Goal: Task Accomplishment & Management: Manage account settings

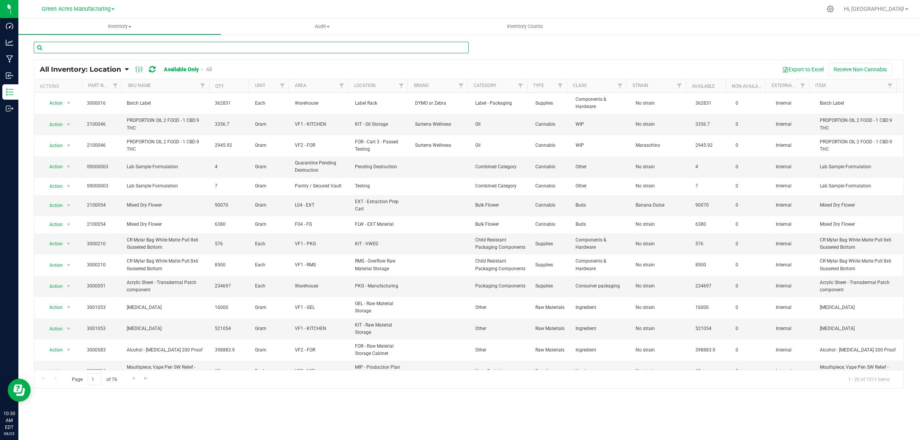
click at [106, 45] on input "text" at bounding box center [251, 47] width 435 height 11
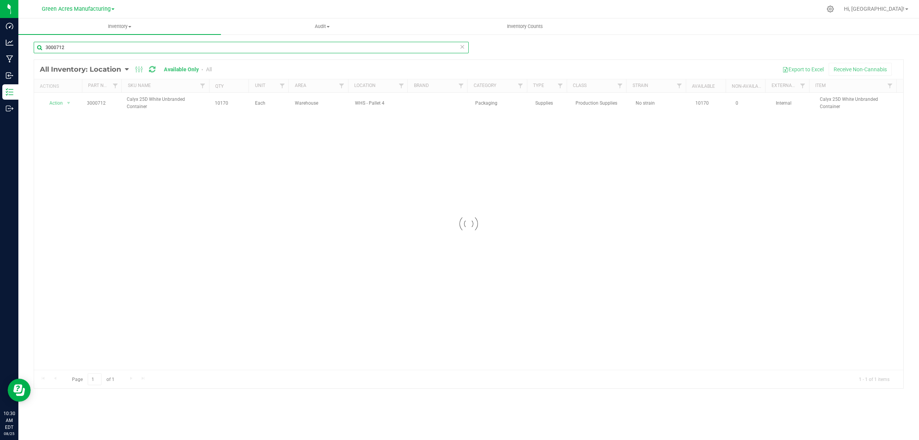
type input "3000712"
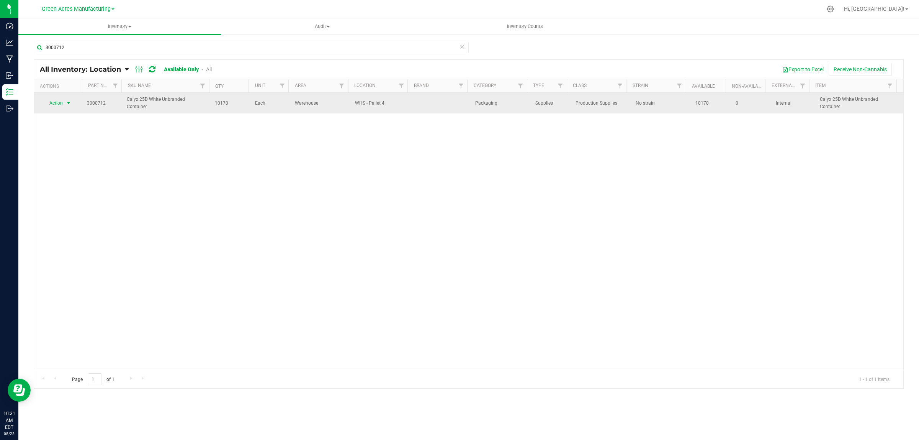
click at [58, 100] on span "Action" at bounding box center [53, 103] width 21 height 11
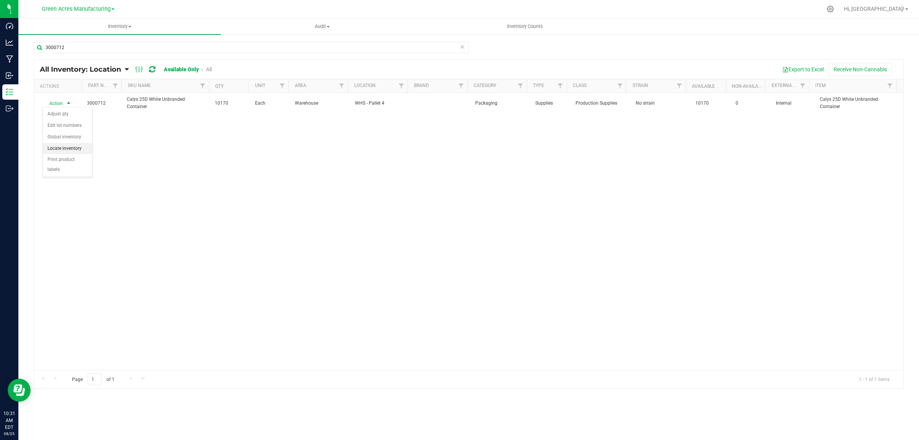
click at [64, 146] on li "Locate inventory" at bounding box center [67, 148] width 49 height 11
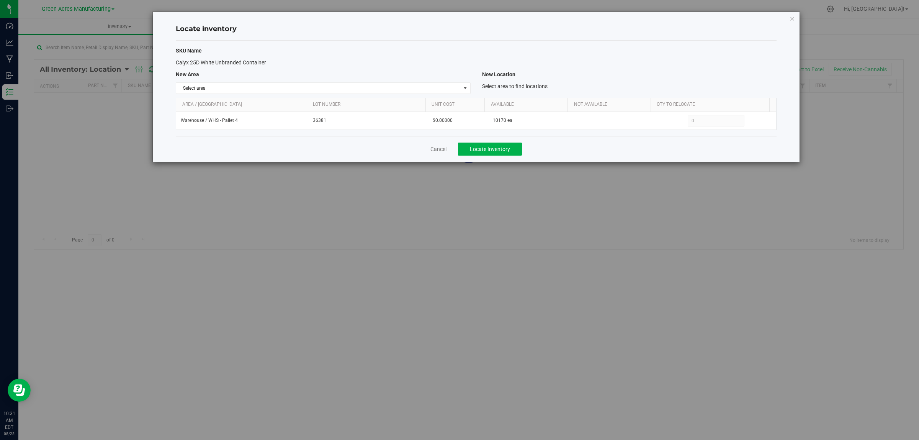
click at [216, 94] on div "SKU Name Calyx 25D White Unbranded Container New Area New Location Select area …" at bounding box center [476, 88] width 601 height 95
click at [222, 91] on span "Select area" at bounding box center [318, 88] width 284 height 11
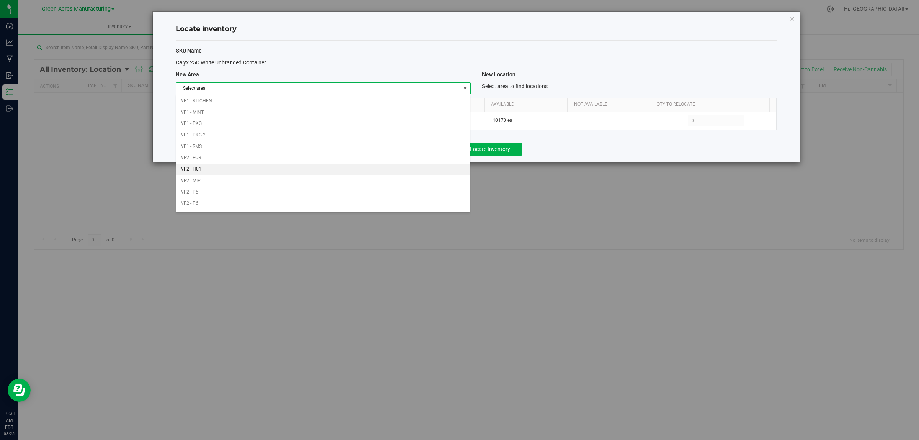
scroll to position [382, 0]
click at [204, 203] on li "Warehouse" at bounding box center [323, 204] width 294 height 11
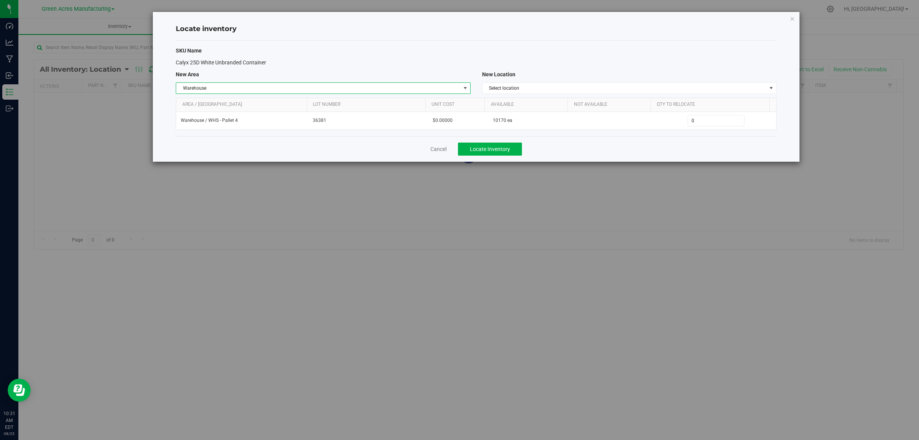
click at [511, 95] on div "SKU Name Calyx 25D White Unbranded Container New Area New Location Warehouse Se…" at bounding box center [476, 88] width 601 height 95
click at [529, 87] on span "Select location" at bounding box center [625, 88] width 284 height 11
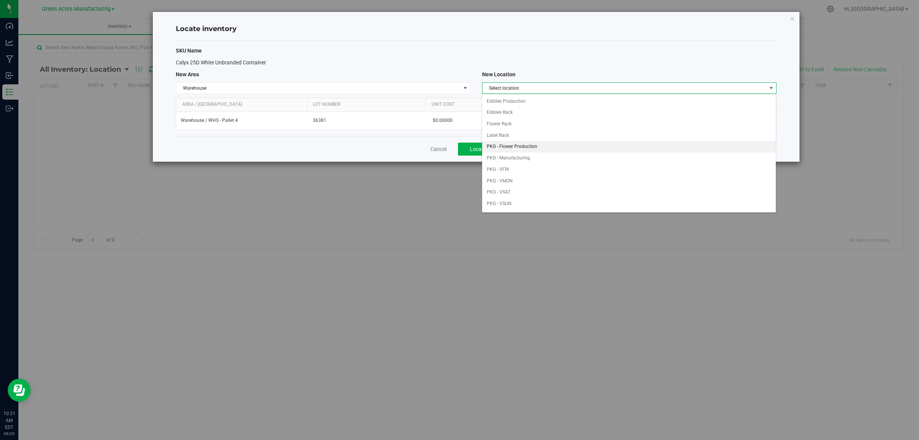
click at [520, 147] on li "PKG - Flower Production" at bounding box center [629, 146] width 294 height 11
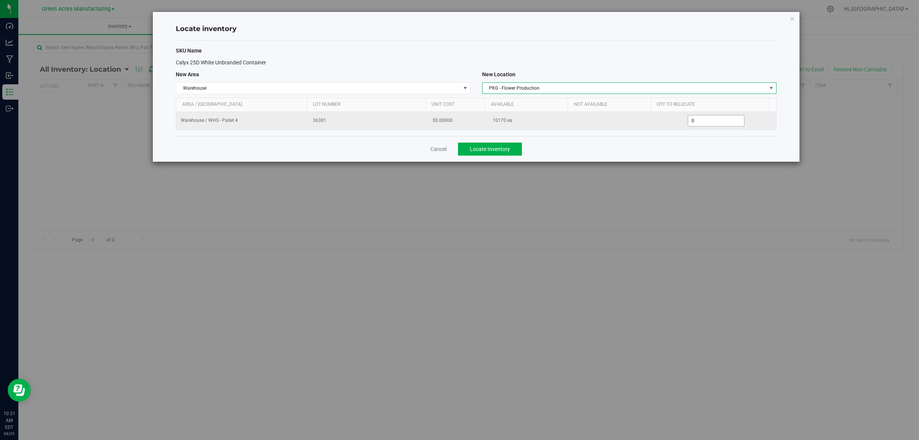
click at [710, 122] on span "0 0" at bounding box center [716, 120] width 57 height 11
type input "04170"
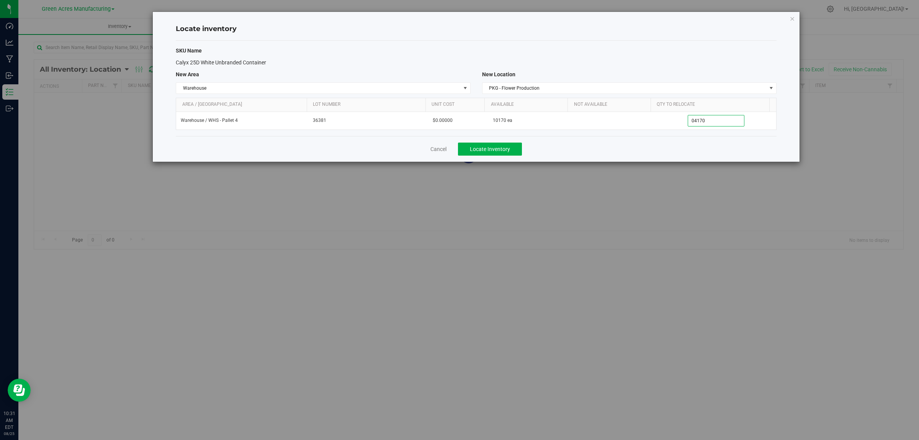
type input "4,170"
click at [699, 29] on h4 "Locate inventory" at bounding box center [476, 29] width 601 height 10
click at [469, 150] on button "Locate Inventory" at bounding box center [490, 148] width 64 height 13
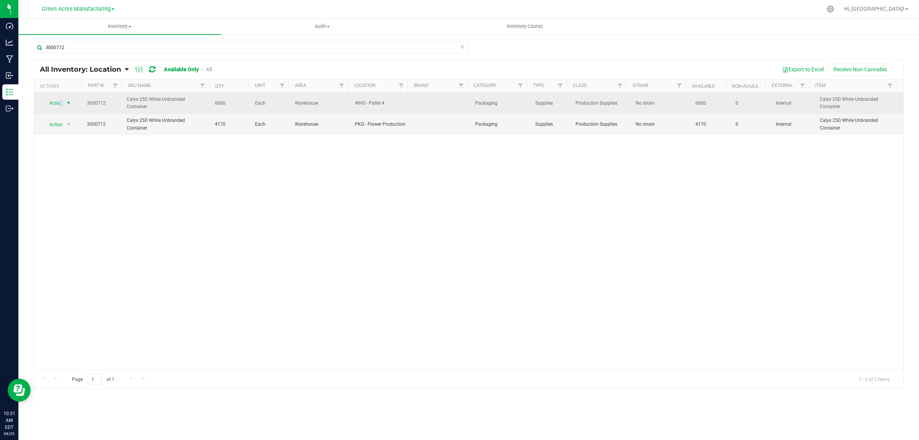
click at [61, 101] on span "Action" at bounding box center [53, 103] width 21 height 11
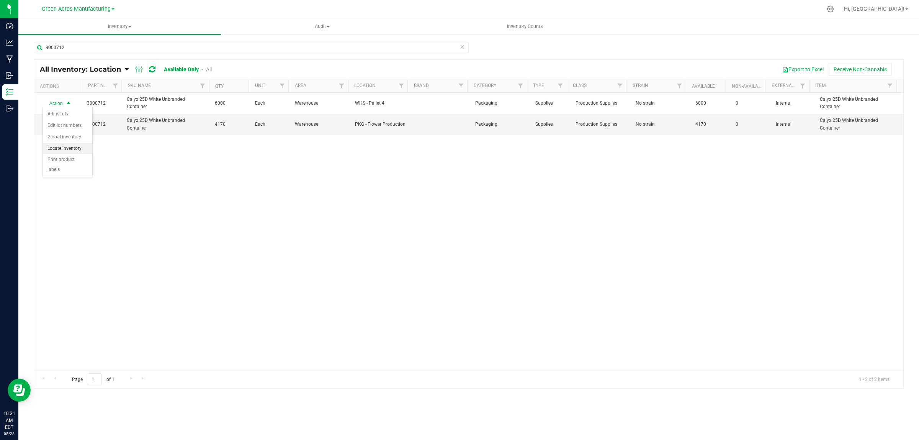
click at [60, 151] on li "Locate inventory" at bounding box center [67, 148] width 49 height 11
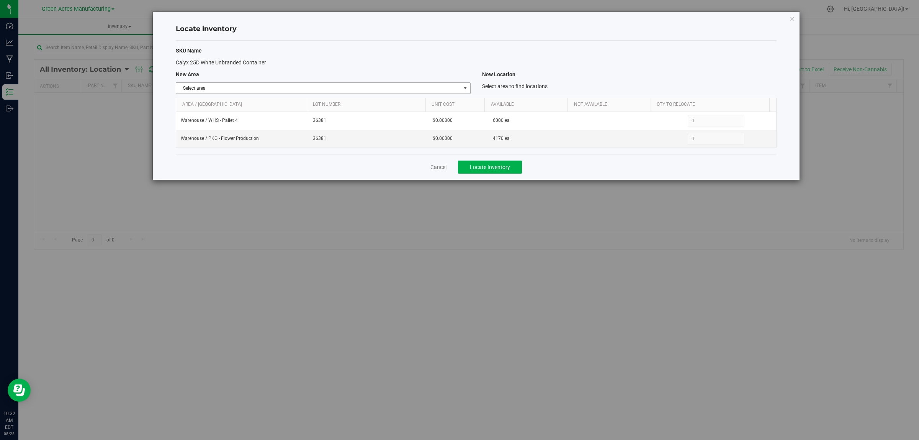
click at [225, 83] on span "Select area" at bounding box center [318, 88] width 284 height 11
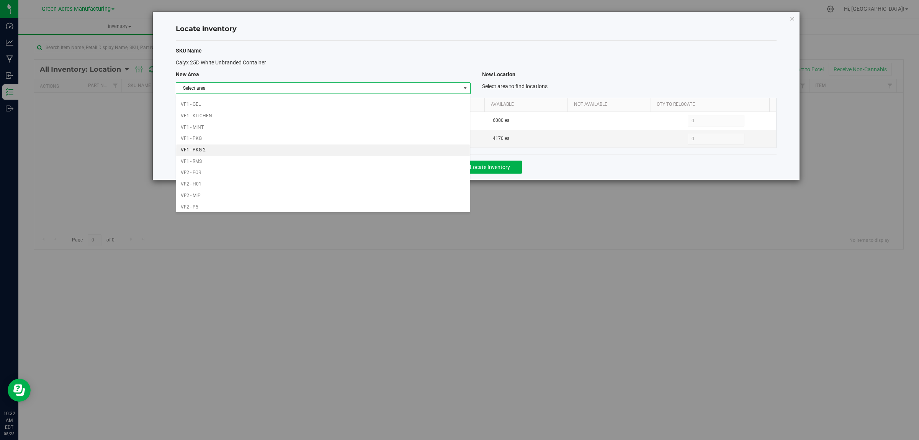
scroll to position [382, 0]
drag, startPoint x: 208, startPoint y: 206, endPoint x: 214, endPoint y: 206, distance: 6.5
click at [209, 206] on li "Warehouse" at bounding box center [323, 204] width 294 height 11
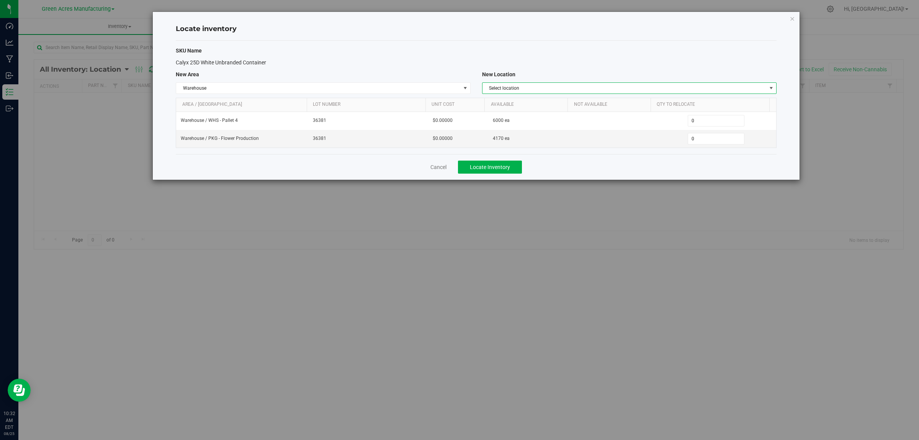
click at [520, 90] on span "Select location" at bounding box center [625, 88] width 284 height 11
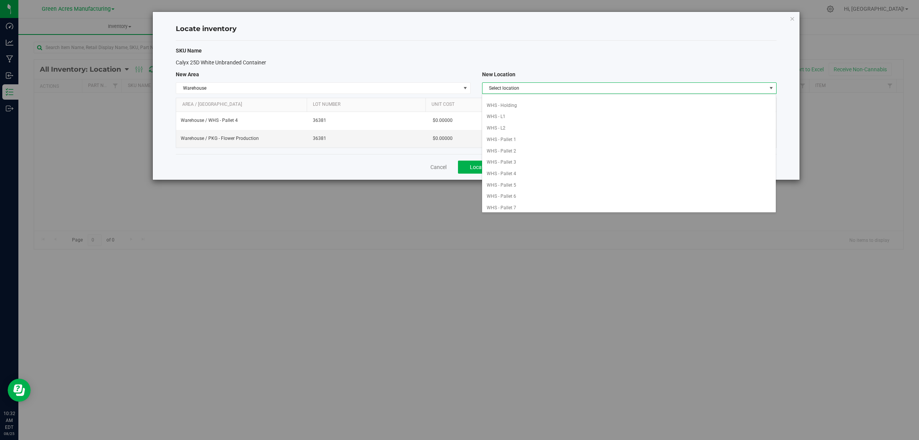
scroll to position [209, 0]
click at [573, 102] on li "WHS - Pallet 2" at bounding box center [629, 102] width 294 height 11
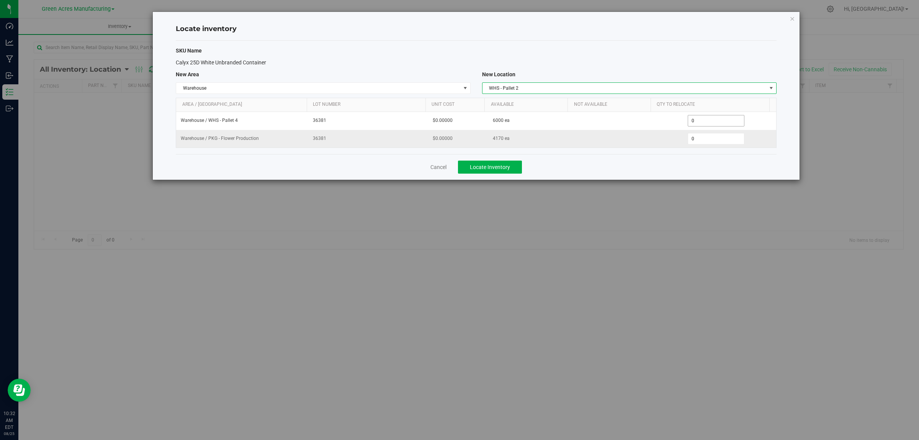
click at [703, 116] on input "0" at bounding box center [716, 120] width 56 height 11
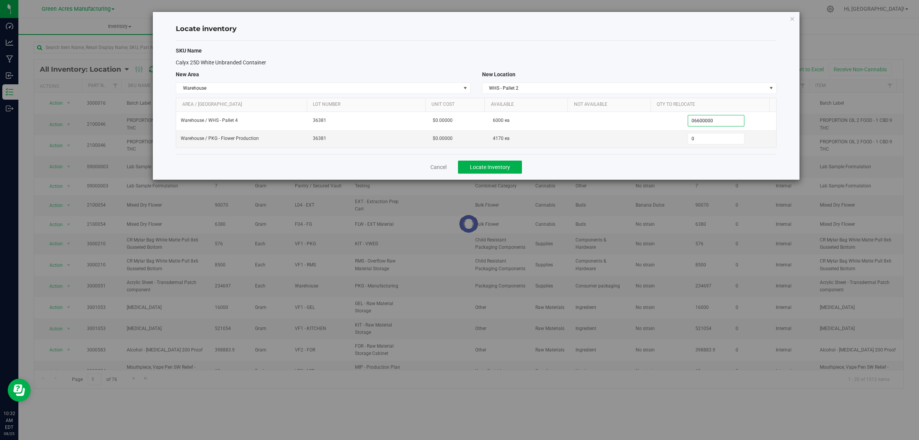
type input "066000000"
type input "6,000"
click at [666, 43] on div "SKU Name Calyx 25D White Unbranded Container New Area New Location Warehouse Se…" at bounding box center [476, 97] width 601 height 113
click at [495, 166] on span "Locate Inventory" at bounding box center [490, 167] width 40 height 6
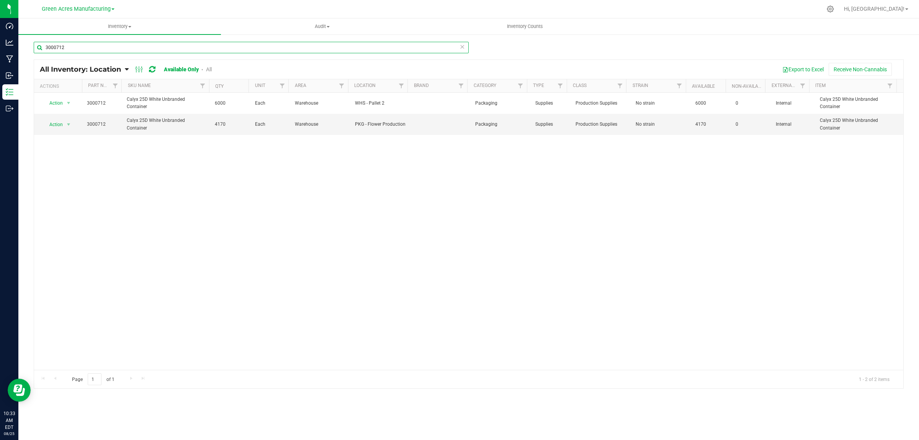
click at [81, 43] on input "3000712" at bounding box center [251, 47] width 435 height 11
type input "3000716"
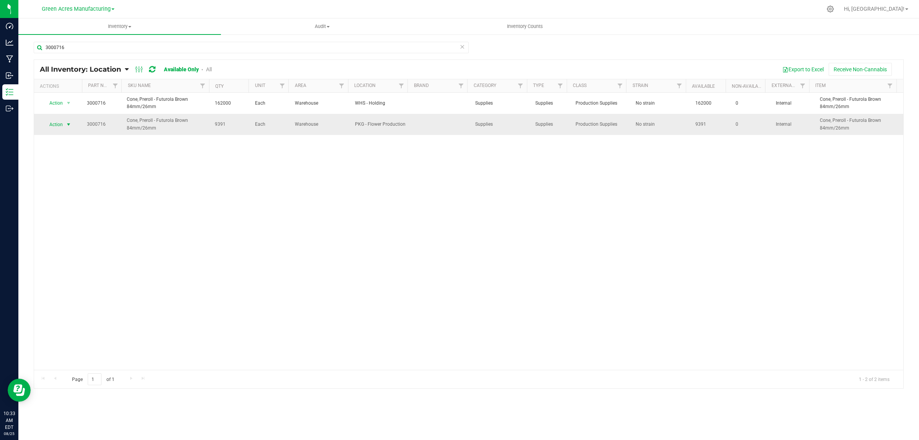
click at [58, 125] on span "Action" at bounding box center [53, 124] width 21 height 11
click at [377, 192] on div "Action Action Adjust qty Edit lot numbers Global inventory Locate inventory Pri…" at bounding box center [468, 231] width 869 height 277
click at [54, 123] on span "Action" at bounding box center [53, 124] width 21 height 11
click at [56, 137] on li "Adjust qty" at bounding box center [67, 137] width 49 height 11
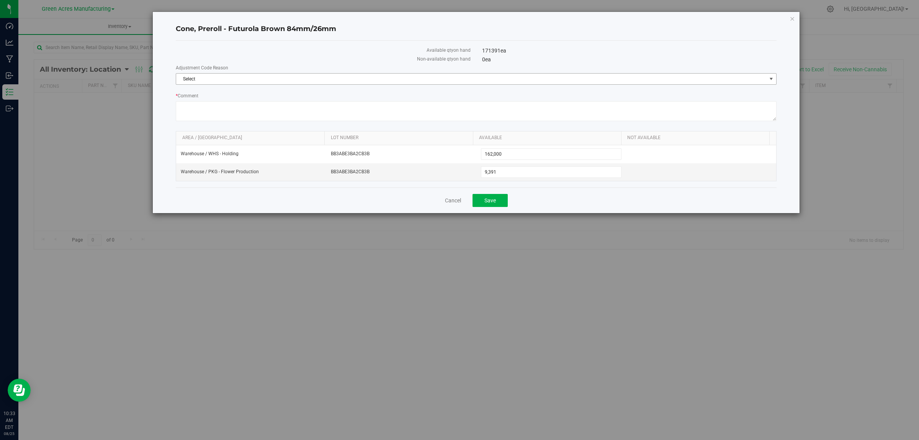
click at [240, 81] on span "Select" at bounding box center [471, 79] width 591 height 11
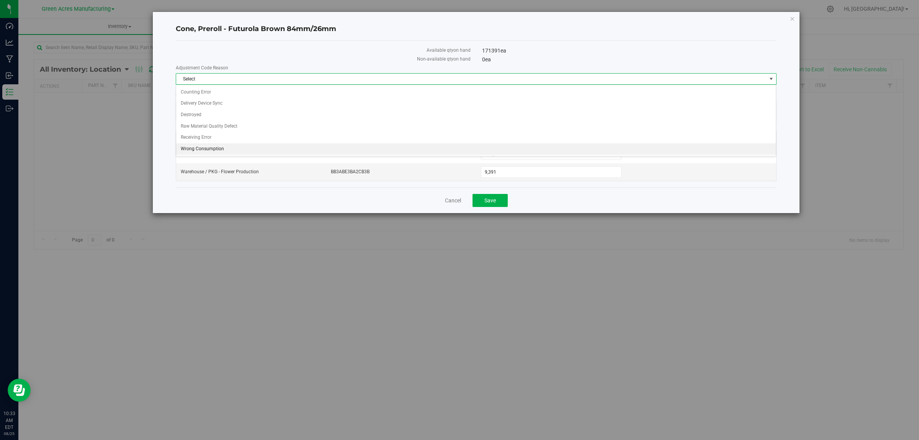
click at [219, 146] on li "Wrong Consumption" at bounding box center [476, 148] width 600 height 11
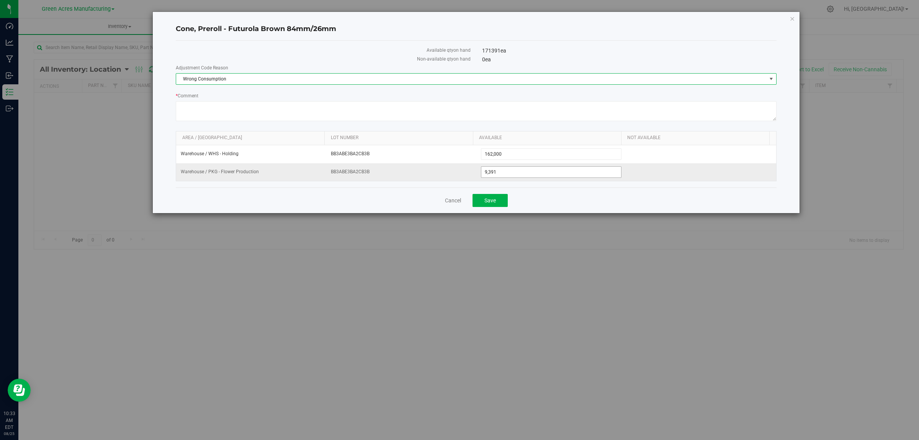
click at [503, 175] on span "9,391 9391" at bounding box center [551, 171] width 141 height 11
click at [503, 175] on input "9391" at bounding box center [551, 172] width 140 height 11
type input "27000"
type input "27,000"
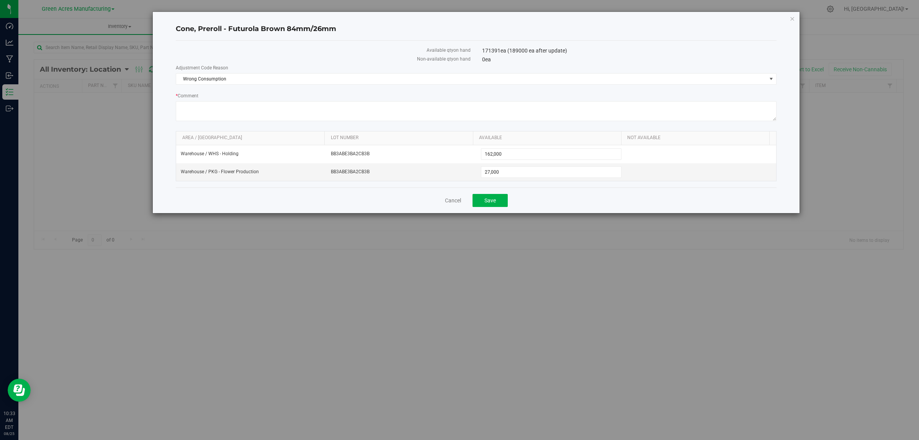
click at [552, 198] on div "Cancel Save" at bounding box center [476, 200] width 601 height 26
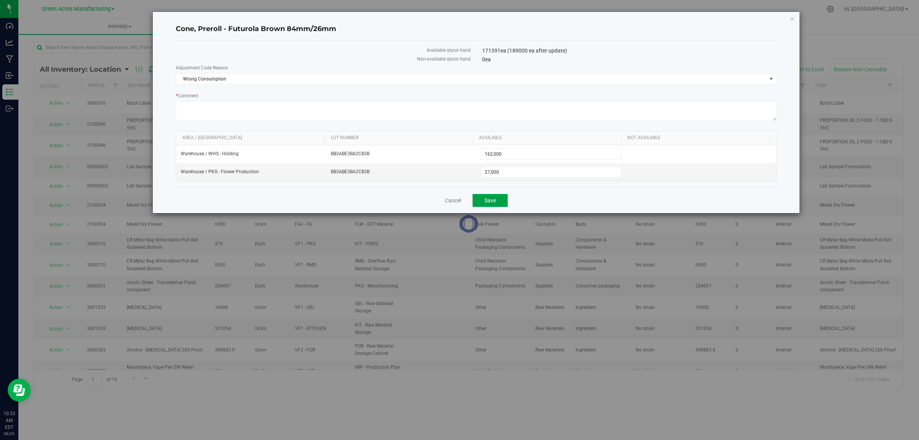
click at [489, 201] on span "Save" at bounding box center [490, 200] width 11 height 6
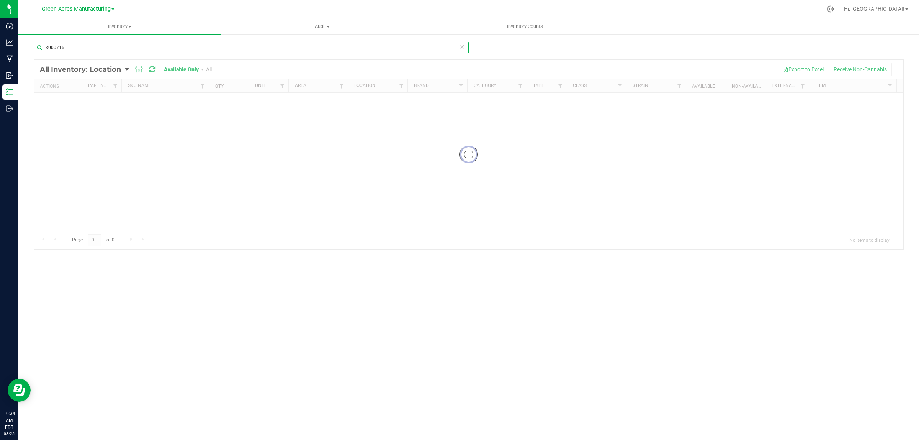
click at [67, 44] on input "3000716" at bounding box center [251, 47] width 435 height 11
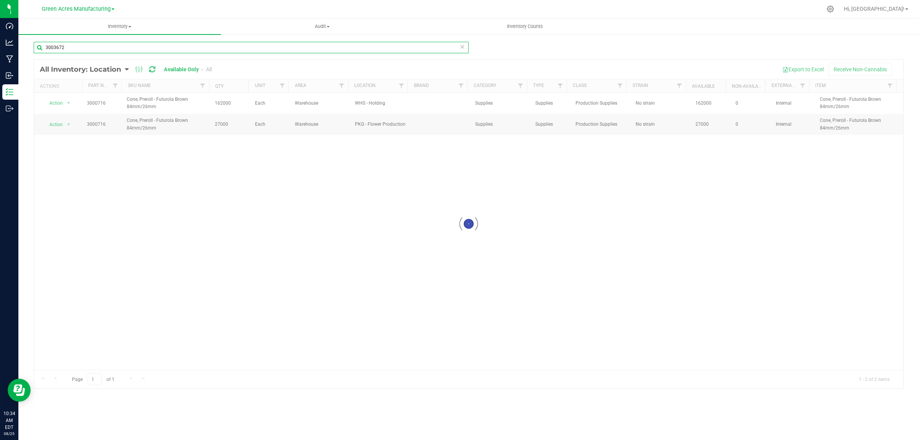
type input "3003672"
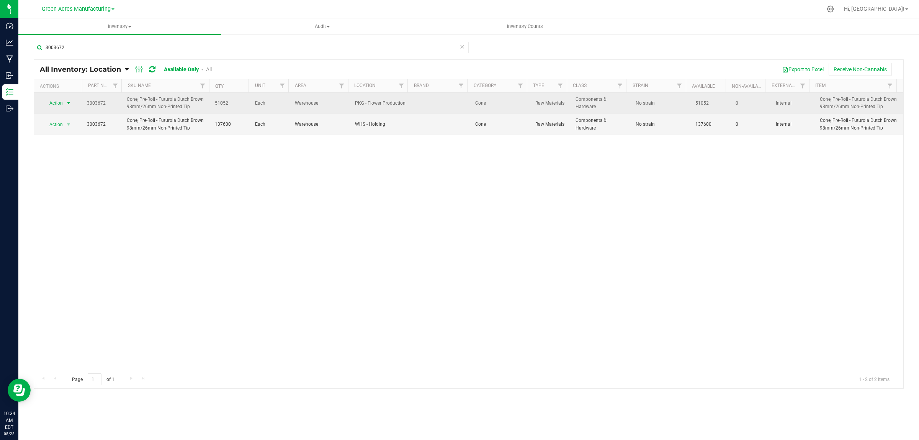
click at [58, 100] on span "Action" at bounding box center [53, 103] width 21 height 11
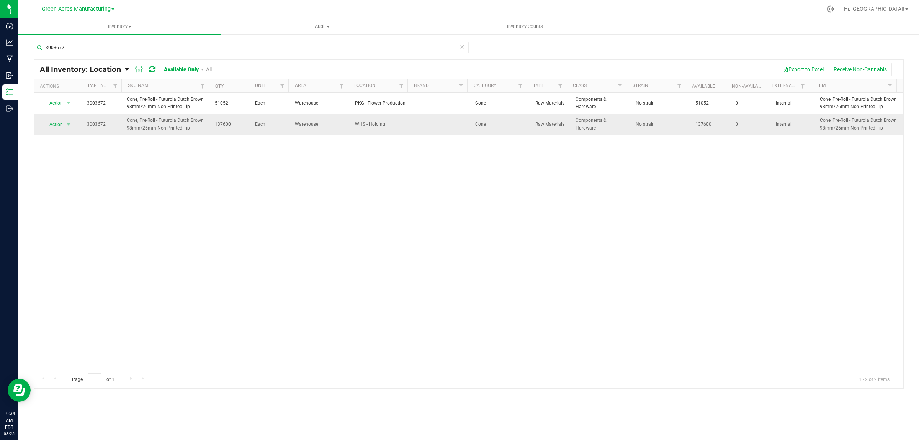
drag, startPoint x: 352, startPoint y: 156, endPoint x: 377, endPoint y: 117, distance: 47.1
click at [352, 156] on div "Action Action Adjust qty Edit lot numbers Global inventory Locate inventory Pri…" at bounding box center [468, 231] width 869 height 277
drag, startPoint x: 53, startPoint y: 121, endPoint x: 52, endPoint y: 127, distance: 6.2
click at [53, 121] on span "Action" at bounding box center [53, 124] width 21 height 11
click at [58, 136] on li "Adjust qty" at bounding box center [67, 137] width 49 height 11
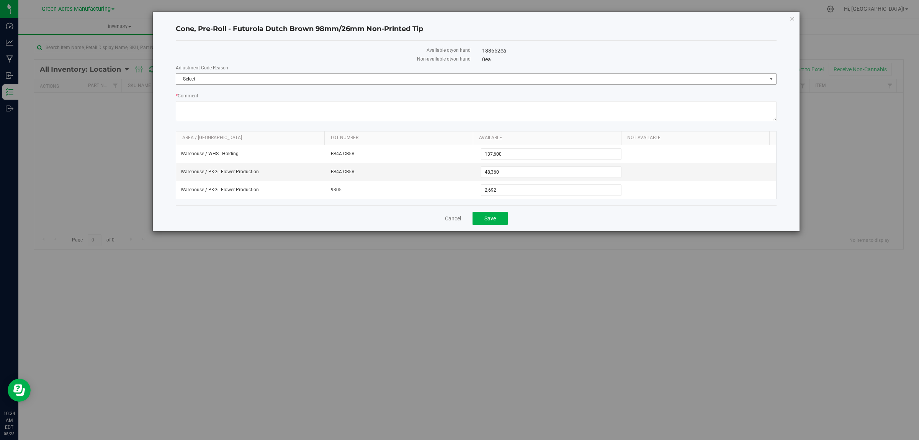
click at [190, 80] on span "Select" at bounding box center [471, 79] width 591 height 11
click at [200, 151] on li "Wrong Consumption" at bounding box center [476, 148] width 600 height 11
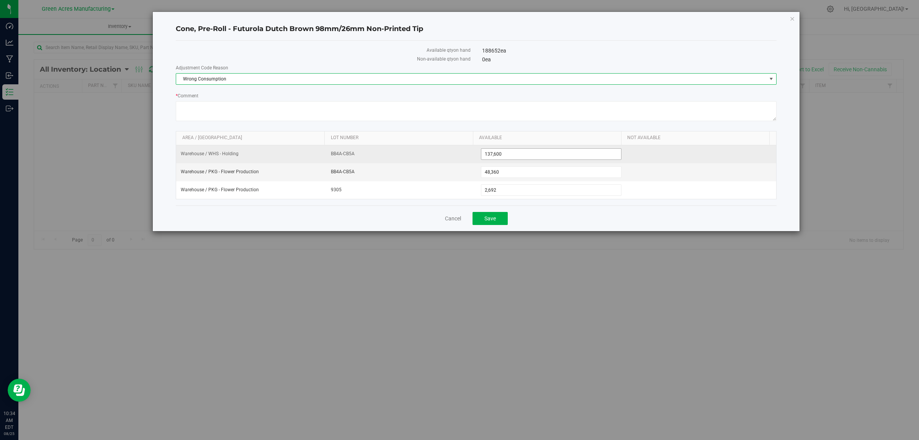
click at [517, 154] on span "137,600 137600" at bounding box center [551, 153] width 141 height 11
click at [517, 154] on input "137600" at bounding box center [551, 154] width 140 height 11
type input "124"
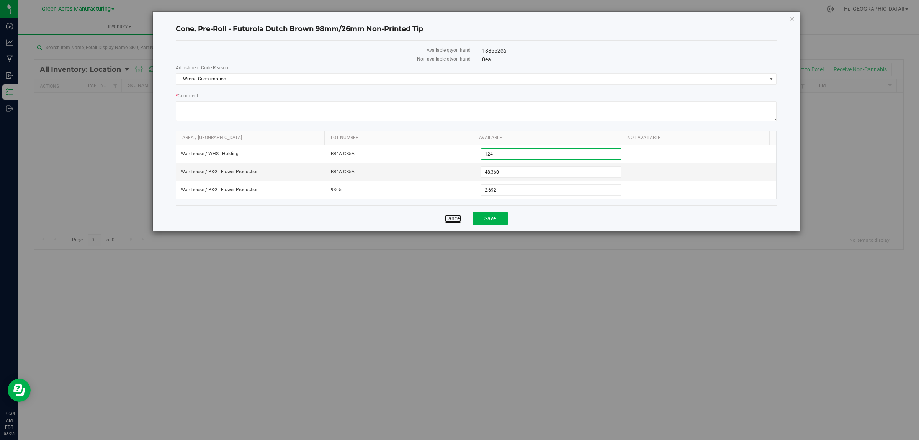
type input "124"
click at [454, 219] on link "Cancel" at bounding box center [453, 218] width 16 height 8
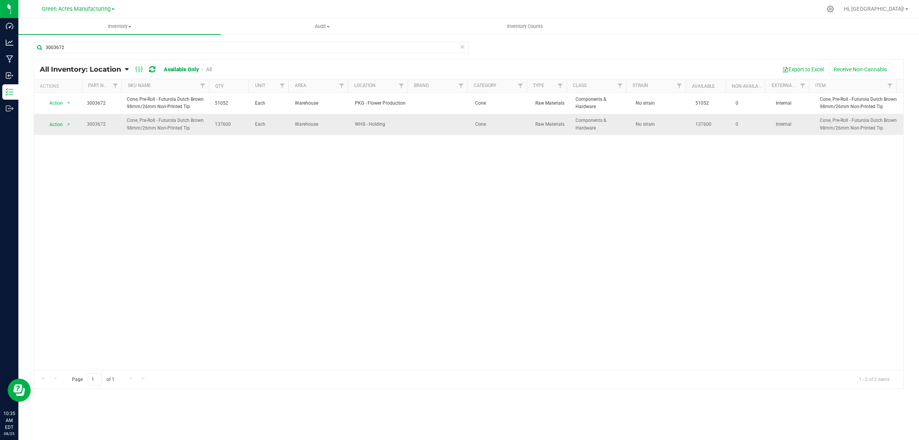
click at [55, 125] on span "Action" at bounding box center [53, 124] width 21 height 11
click at [59, 136] on li "Adjust qty" at bounding box center [67, 137] width 49 height 11
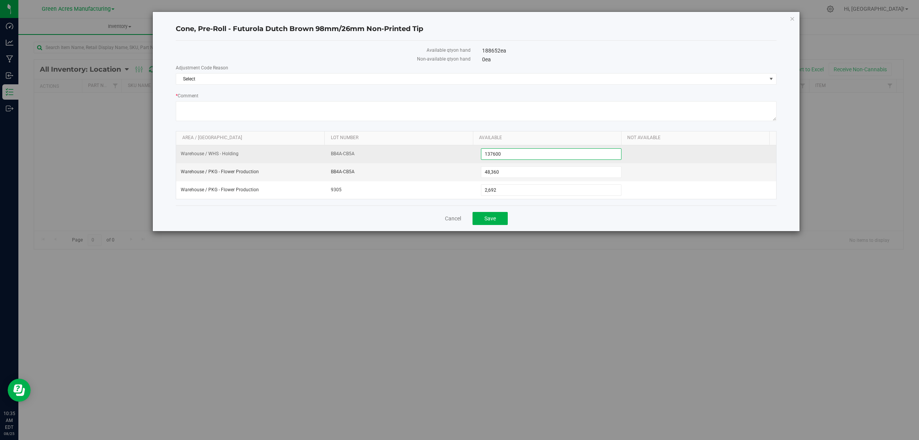
click at [537, 154] on span "137,600 137600" at bounding box center [551, 153] width 141 height 11
click at [537, 154] on input "137600" at bounding box center [551, 154] width 140 height 11
type input "124800"
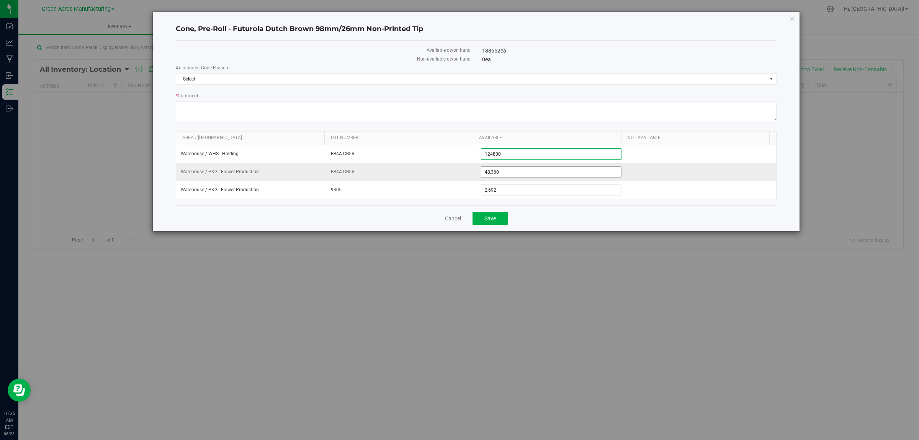
type input "124,800"
click at [508, 176] on span "48,360 48360" at bounding box center [551, 171] width 141 height 11
click at [508, 176] on input "48360" at bounding box center [551, 172] width 140 height 11
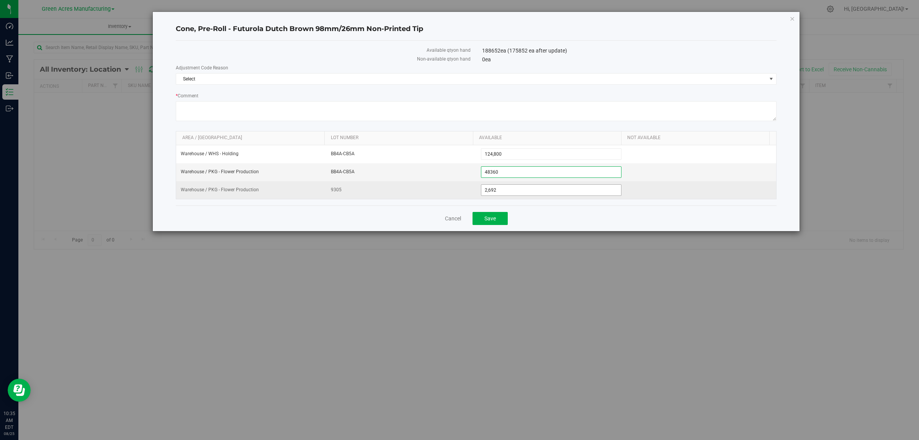
click at [500, 190] on span "2,692 2692" at bounding box center [551, 189] width 141 height 11
click at [500, 190] on input "2692" at bounding box center [551, 190] width 140 height 11
type input "00"
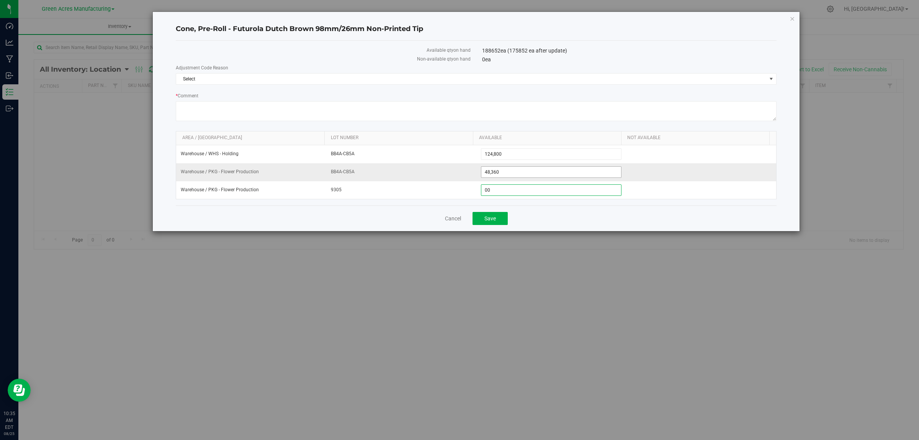
type input "0"
click at [521, 169] on span "48,360 48360" at bounding box center [551, 171] width 141 height 11
click at [520, 169] on input "48360" at bounding box center [551, 172] width 140 height 11
type input "4"
type input "38400"
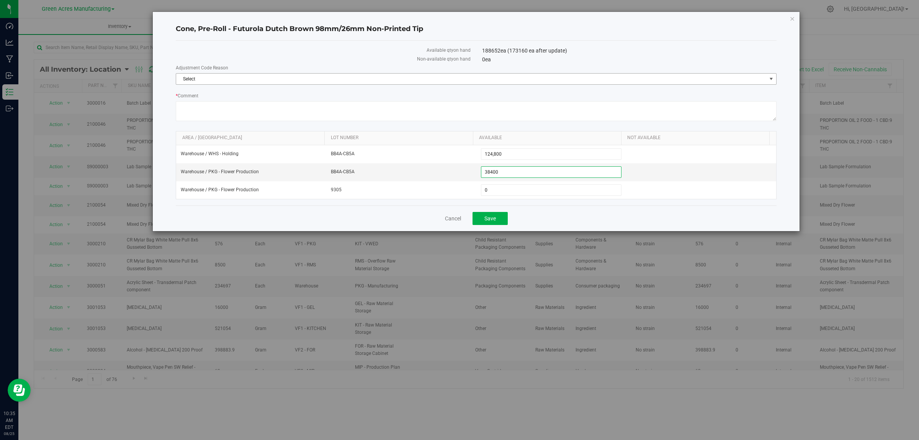
type input "38,400"
click at [219, 78] on span "Select" at bounding box center [471, 79] width 591 height 11
click at [202, 149] on li "Wrong Consumption" at bounding box center [476, 148] width 600 height 11
click at [496, 218] on button "Save" at bounding box center [490, 218] width 35 height 13
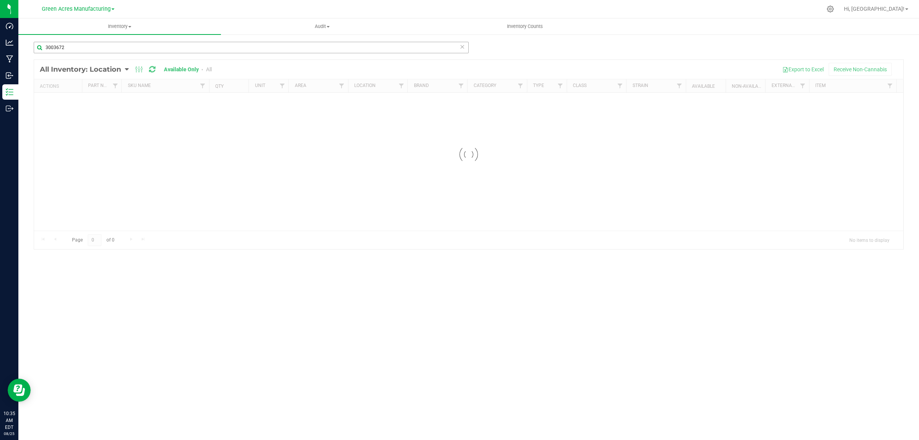
drag, startPoint x: 91, startPoint y: 38, endPoint x: 94, endPoint y: 46, distance: 8.3
click at [91, 39] on div "3003672 Loading... All Inventory: Location Item Summary Item (default) Item by …" at bounding box center [468, 153] width 901 height 239
click at [95, 46] on input "3003672" at bounding box center [251, 47] width 435 height 11
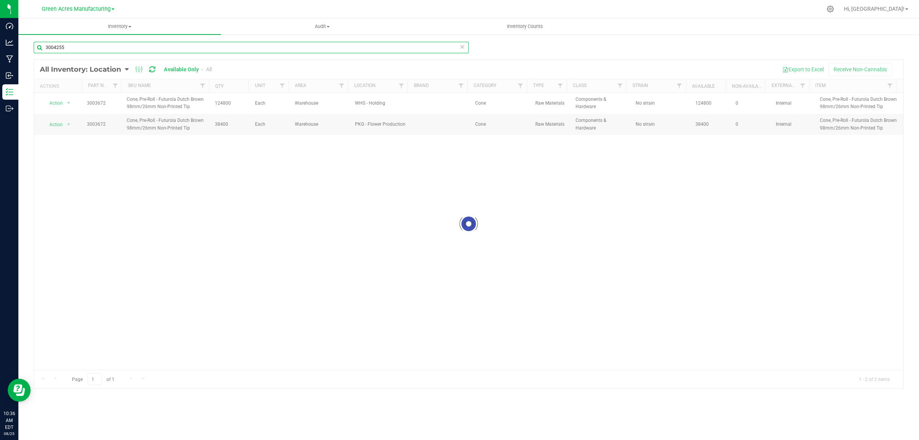
type input "3004255"
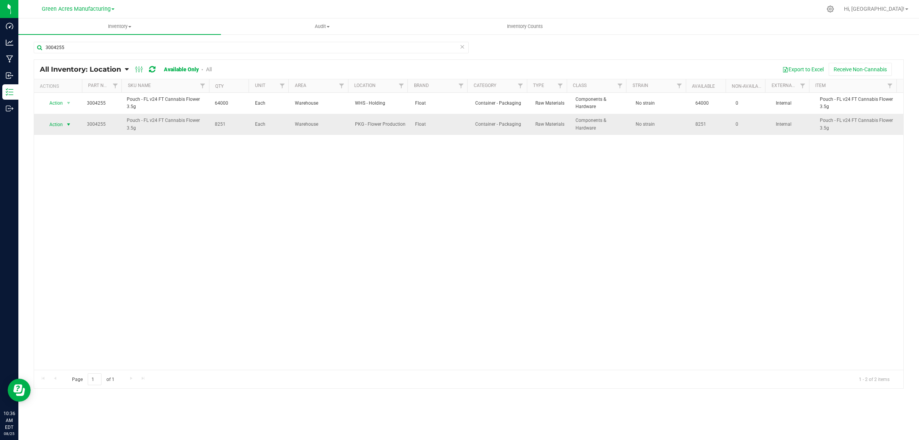
click at [58, 125] on span "Action" at bounding box center [53, 124] width 21 height 11
click at [58, 139] on li "Adjust qty" at bounding box center [67, 137] width 49 height 11
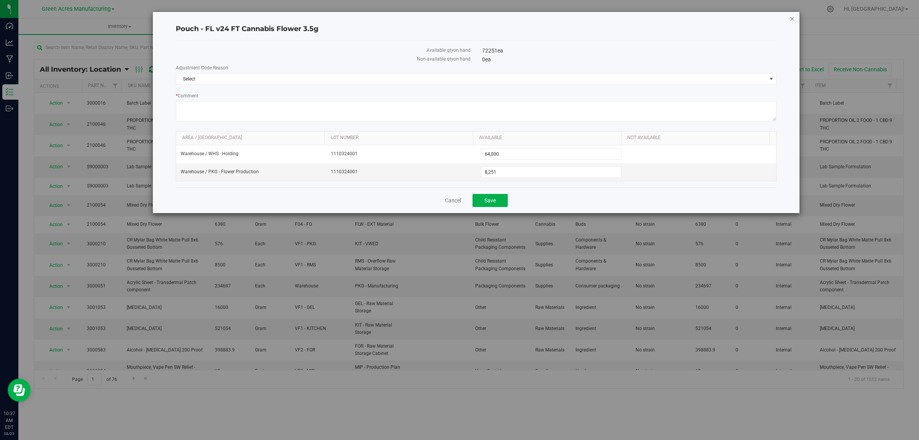
click at [791, 18] on icon "button" at bounding box center [792, 18] width 5 height 9
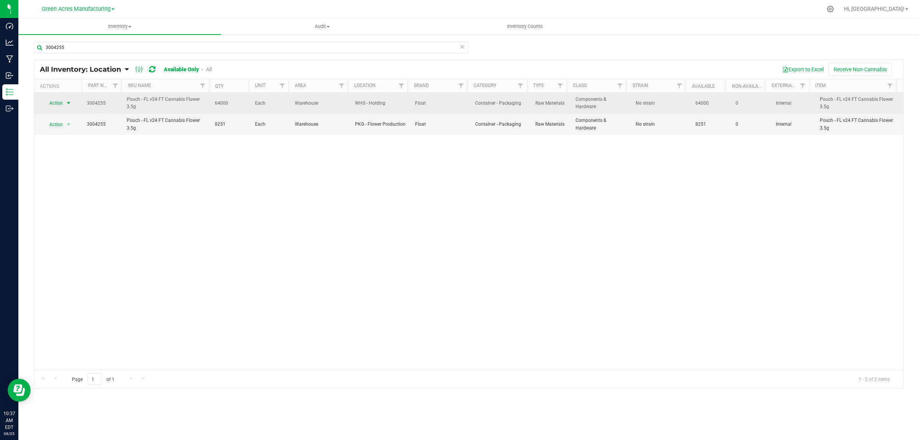
click at [56, 102] on span "Action" at bounding box center [53, 103] width 21 height 11
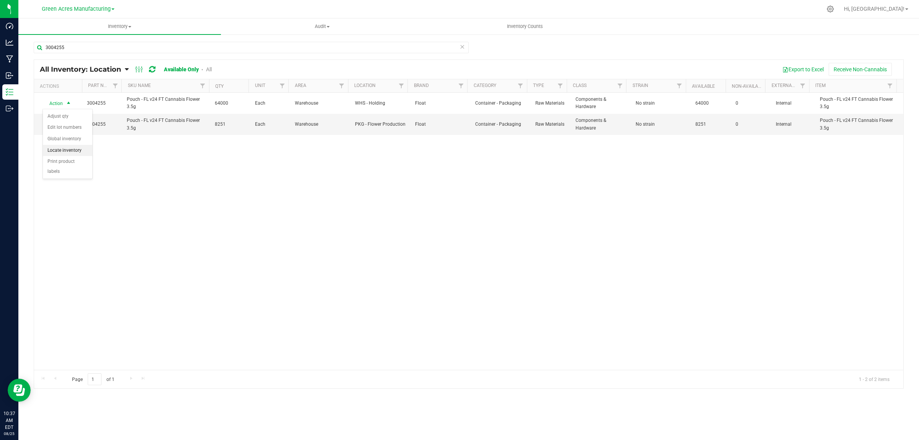
click at [72, 149] on li "Locate inventory" at bounding box center [67, 150] width 49 height 11
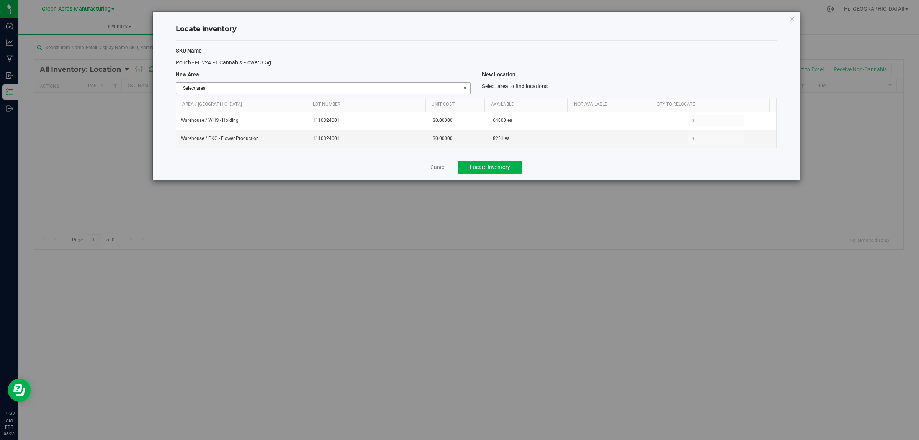
click at [309, 86] on span "Select area" at bounding box center [318, 88] width 284 height 11
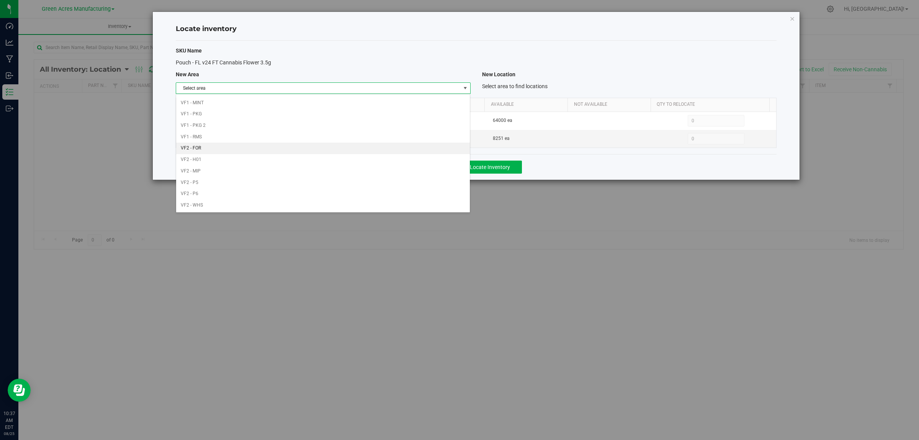
scroll to position [382, 0]
click at [231, 201] on li "Warehouse" at bounding box center [323, 204] width 294 height 11
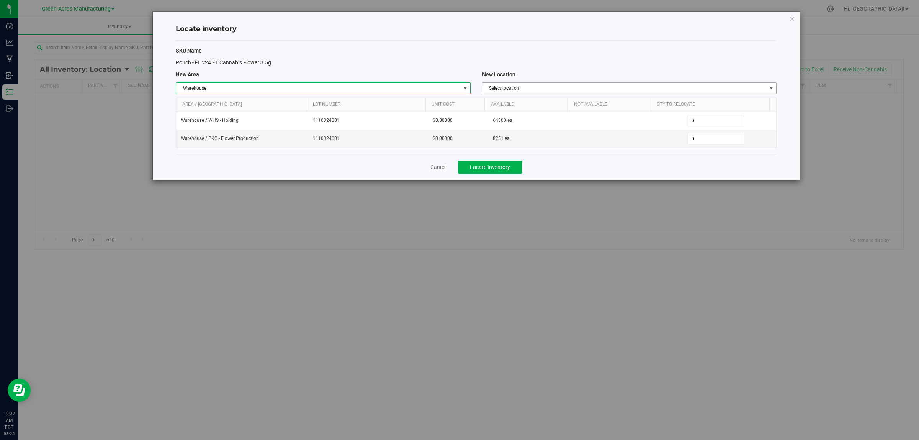
click at [560, 90] on span "Select location" at bounding box center [625, 88] width 284 height 11
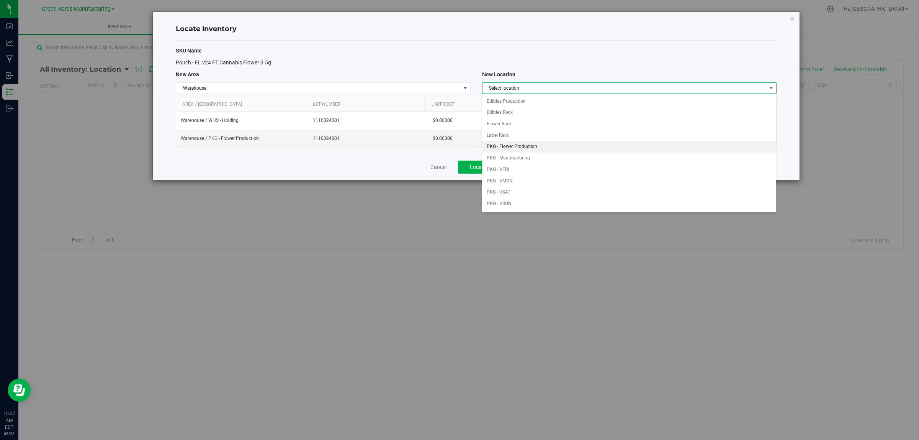
click at [554, 149] on li "PKG - Flower Production" at bounding box center [629, 146] width 294 height 11
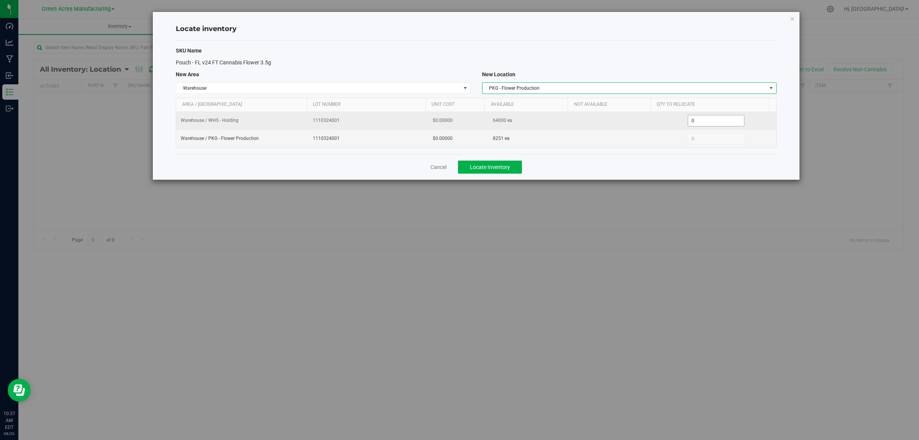
click at [713, 118] on span "0 0" at bounding box center [716, 120] width 57 height 11
type input "05000"
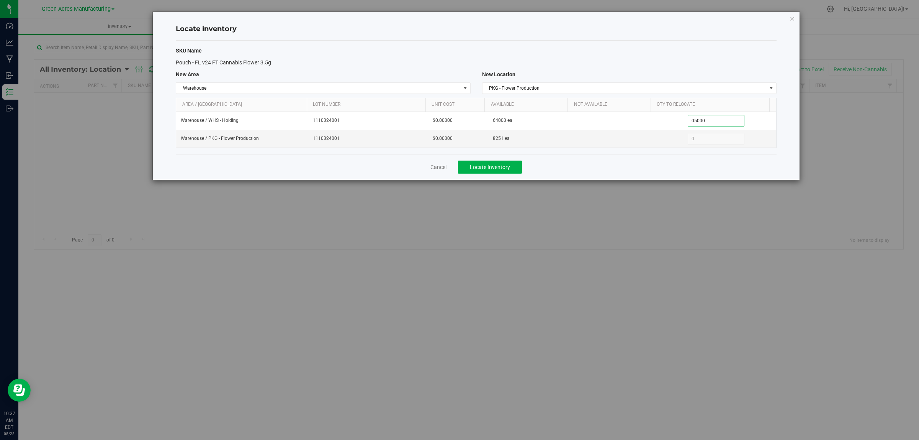
type input "5,000"
click at [709, 33] on h4 "Locate inventory" at bounding box center [476, 29] width 601 height 10
click at [494, 163] on button "Locate Inventory" at bounding box center [490, 166] width 64 height 13
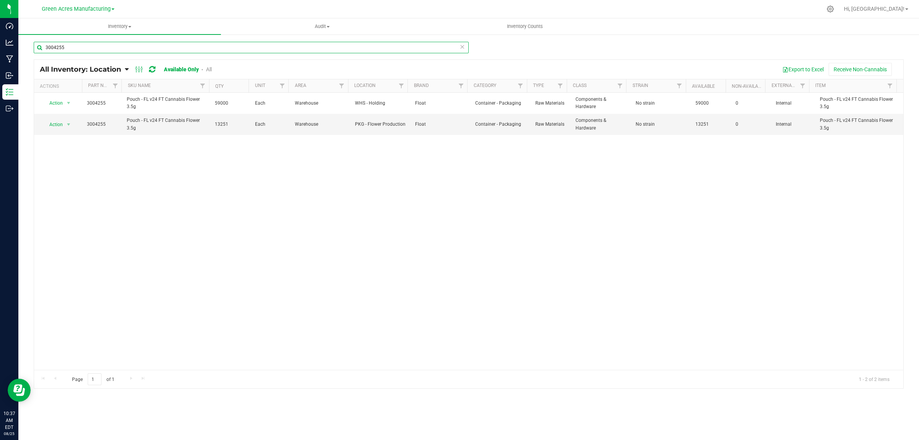
click at [96, 52] on input "3004255" at bounding box center [251, 47] width 435 height 11
type input "3002968"
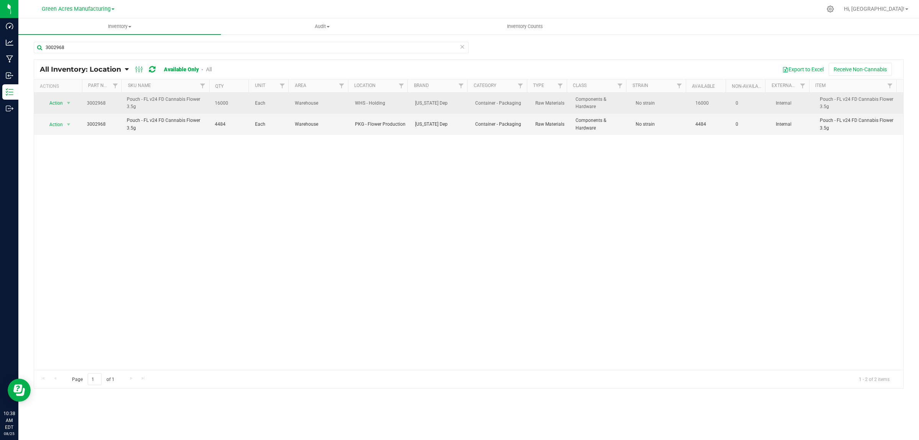
click at [59, 101] on span "Action" at bounding box center [53, 103] width 21 height 11
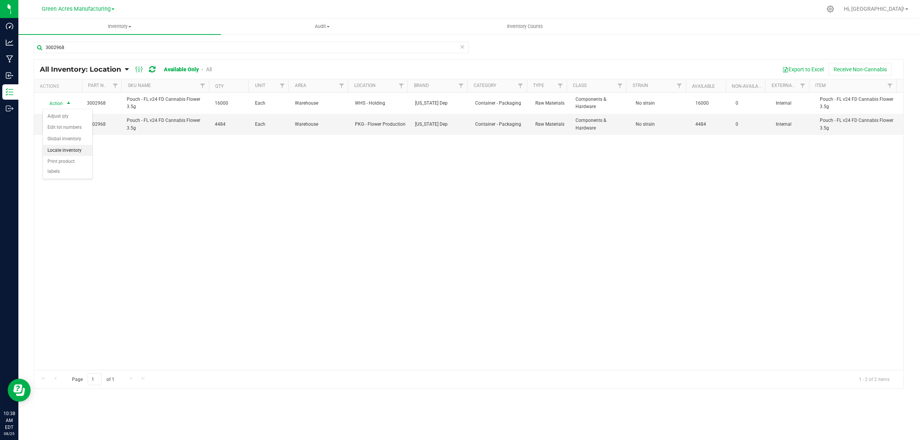
click at [66, 151] on li "Locate inventory" at bounding box center [67, 150] width 49 height 11
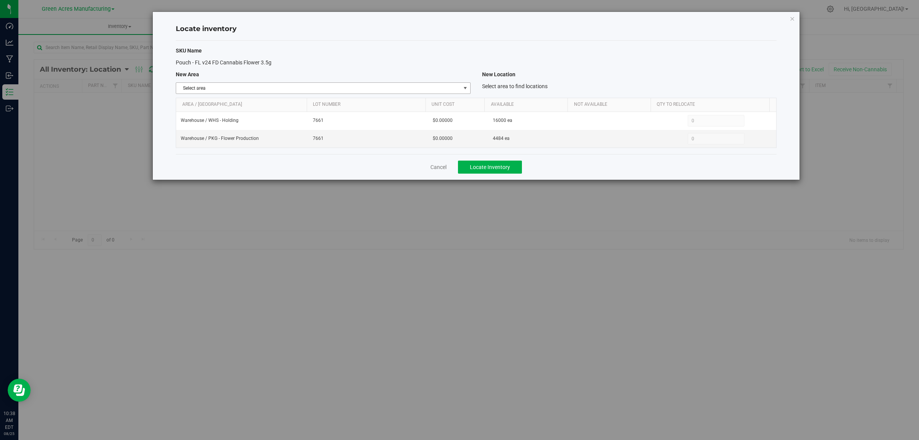
click at [253, 91] on span "Select area" at bounding box center [318, 88] width 284 height 11
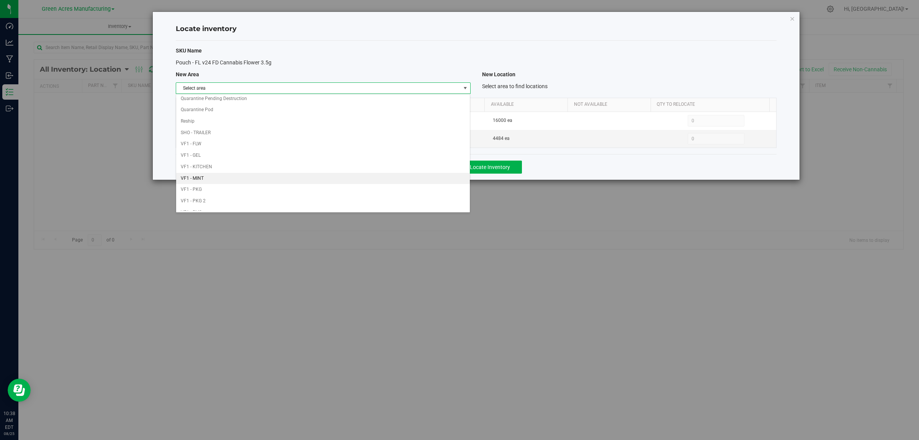
scroll to position [382, 0]
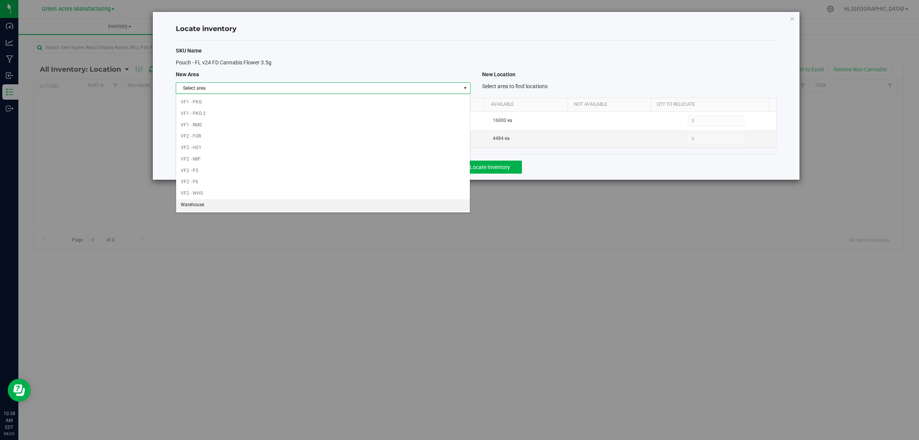
click at [206, 203] on li "Warehouse" at bounding box center [323, 204] width 294 height 11
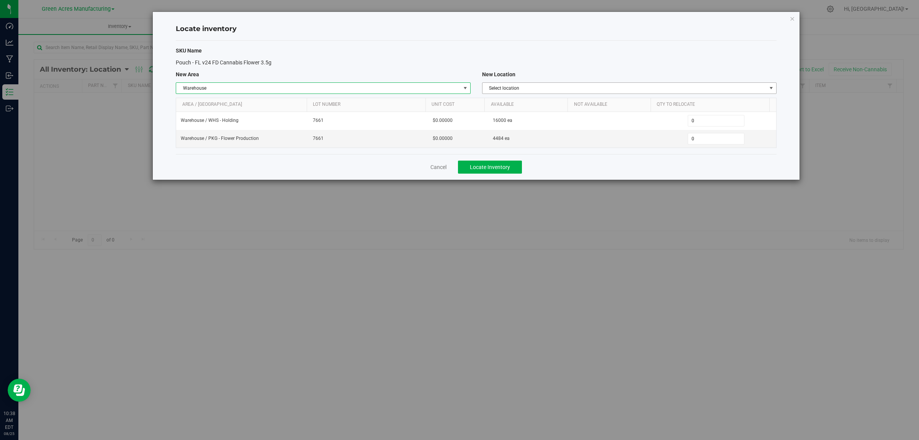
click at [549, 85] on span "Select location" at bounding box center [625, 88] width 284 height 11
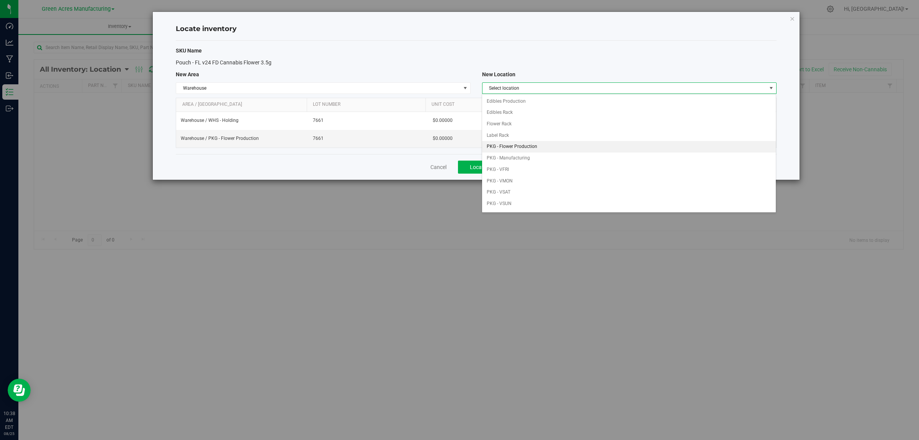
click at [525, 147] on li "PKG - Flower Production" at bounding box center [629, 146] width 294 height 11
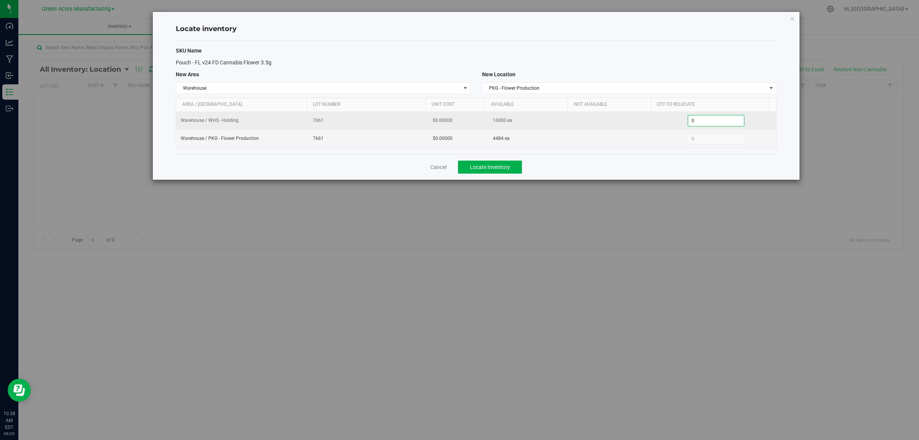
click at [710, 116] on span "0 0" at bounding box center [716, 120] width 57 height 11
type input "02000"
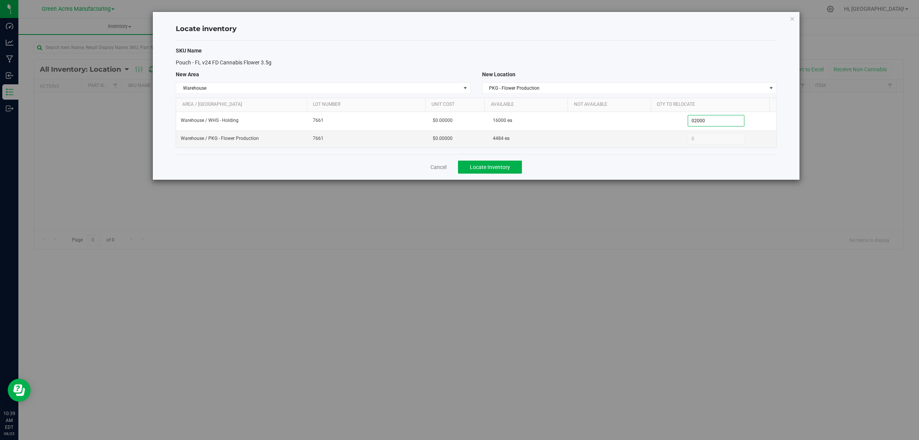
type input "2,000"
click at [650, 61] on div "Pouch - FL v24 FD Cannabis Flower 3.5g" at bounding box center [476, 63] width 612 height 8
click at [498, 169] on span "Locate Inventory" at bounding box center [490, 167] width 40 height 6
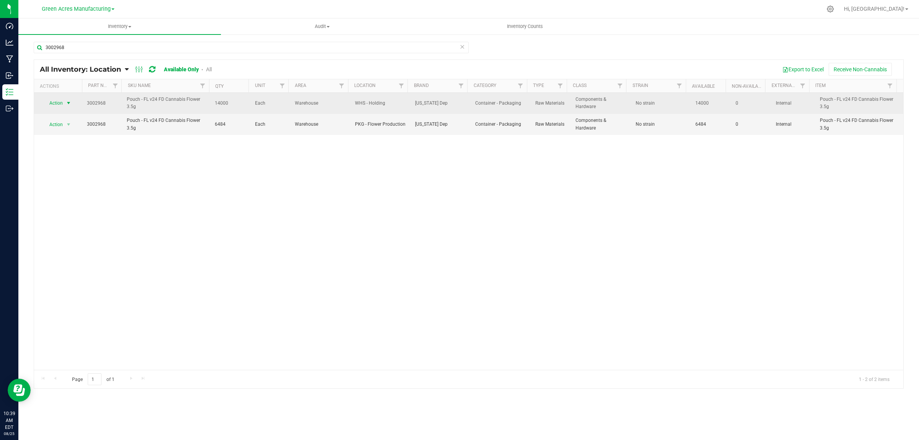
click at [54, 105] on span "Action" at bounding box center [53, 103] width 21 height 11
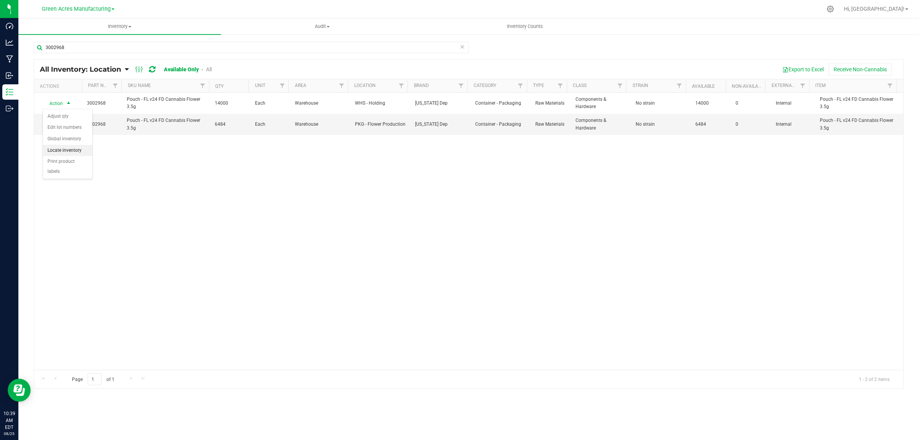
click at [59, 148] on li "Locate inventory" at bounding box center [67, 150] width 49 height 11
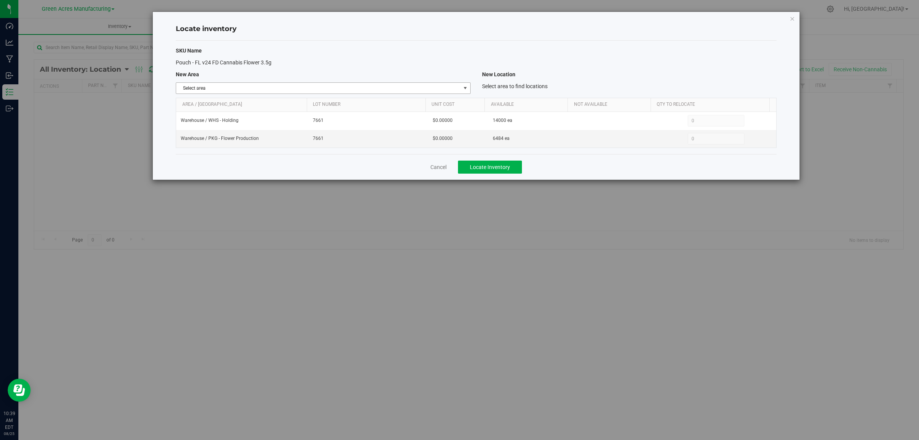
drag, startPoint x: 258, startPoint y: 87, endPoint x: 252, endPoint y: 117, distance: 30.0
click at [258, 87] on span "Select area" at bounding box center [318, 88] width 284 height 11
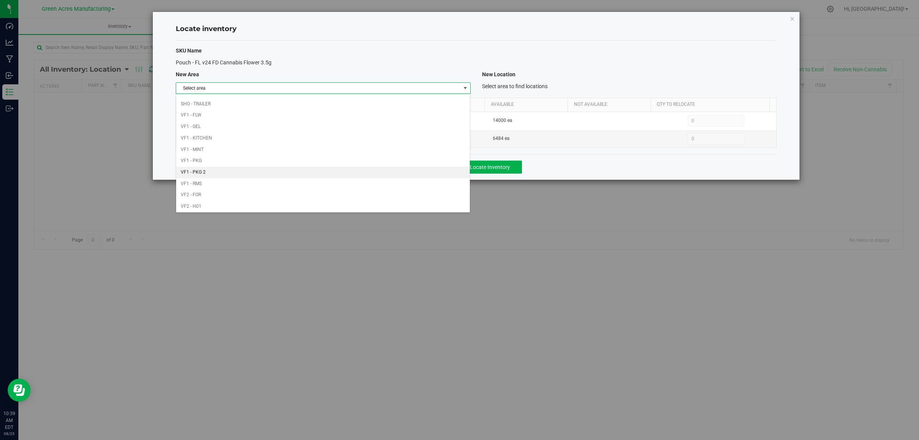
scroll to position [382, 0]
click at [217, 208] on li "Warehouse" at bounding box center [323, 204] width 294 height 11
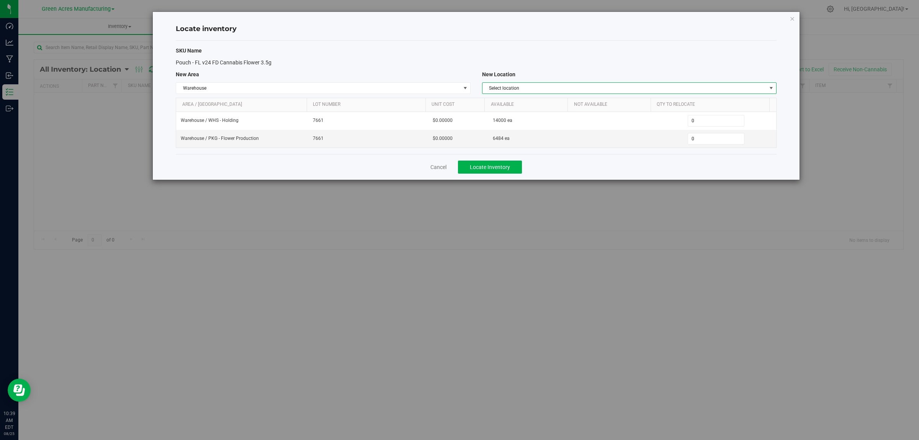
click at [543, 92] on span "Select location" at bounding box center [625, 88] width 284 height 11
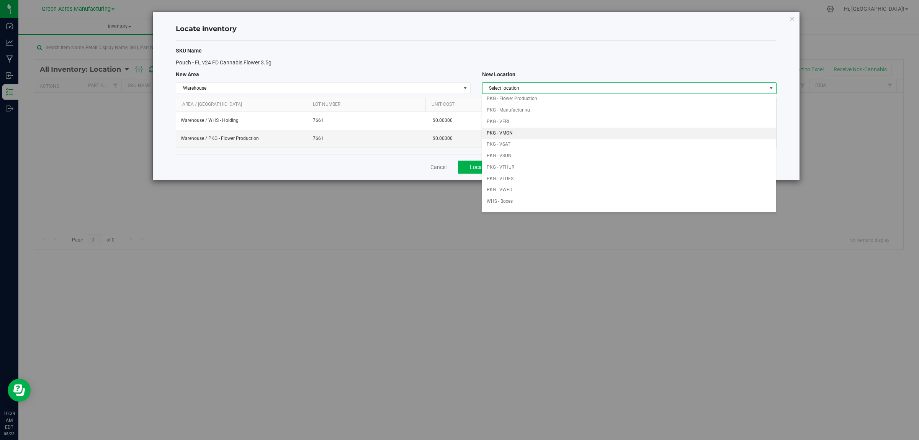
scroll to position [96, 0]
click at [517, 201] on li "WHS - Pallet 1" at bounding box center [629, 198] width 294 height 11
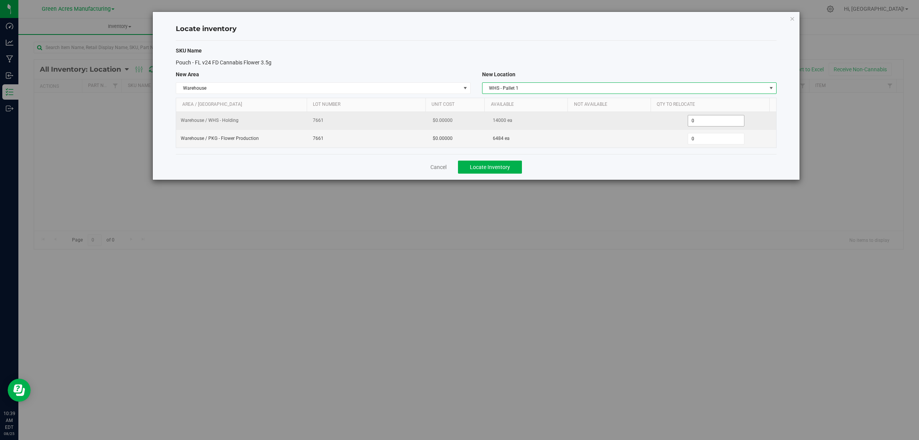
click at [700, 121] on span "0 0" at bounding box center [716, 120] width 57 height 11
type input "0999999999999999999"
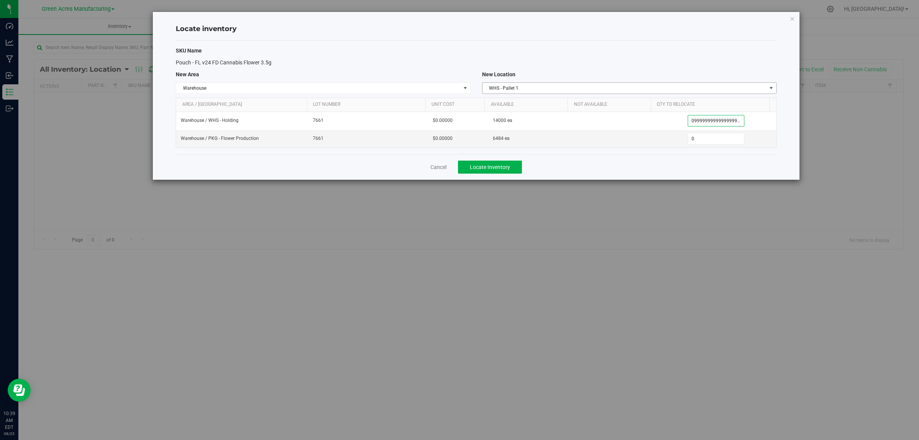
type input "14,000"
click at [689, 75] on div "New Location" at bounding box center [629, 74] width 306 height 8
click at [504, 167] on span "Locate Inventory" at bounding box center [490, 167] width 40 height 6
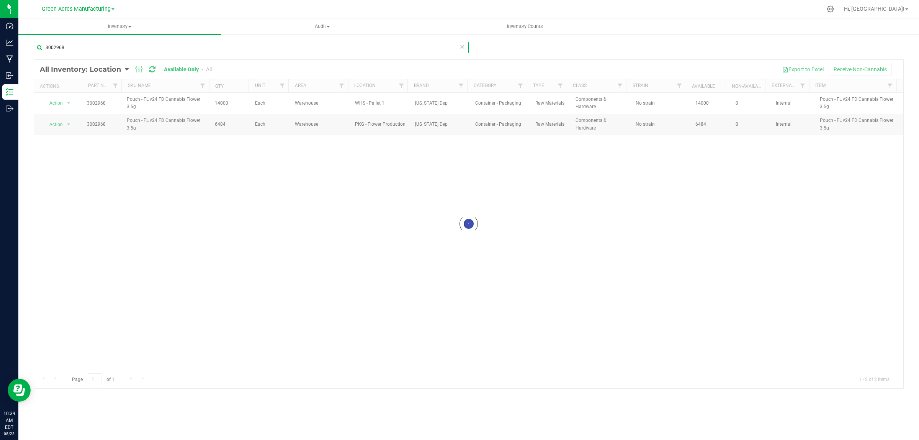
drag, startPoint x: 52, startPoint y: 46, endPoint x: 77, endPoint y: 44, distance: 24.6
click at [77, 44] on input "3002968" at bounding box center [251, 47] width 435 height 11
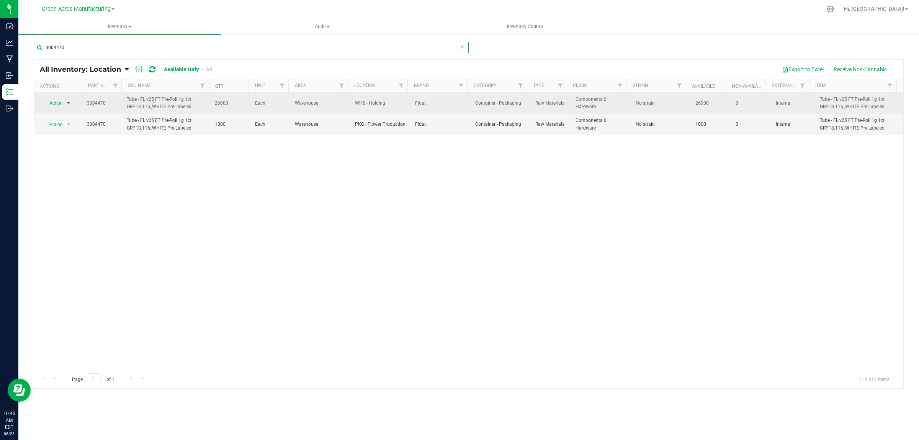
type input "3004470"
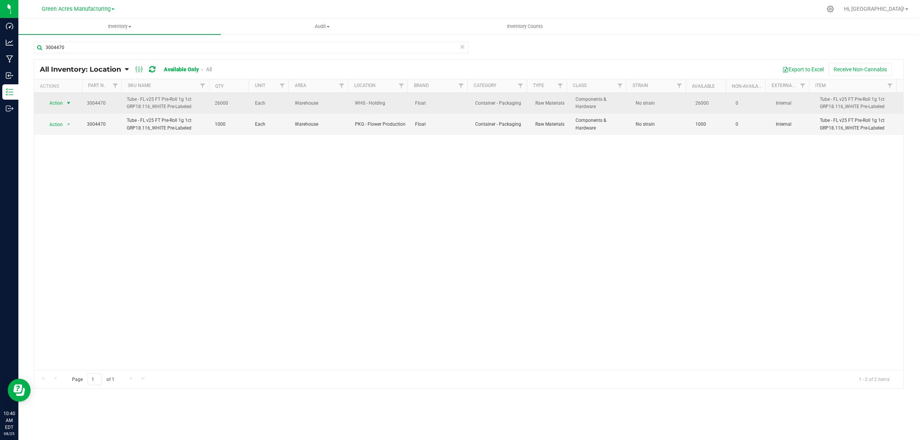
click at [64, 104] on span "select" at bounding box center [69, 103] width 10 height 11
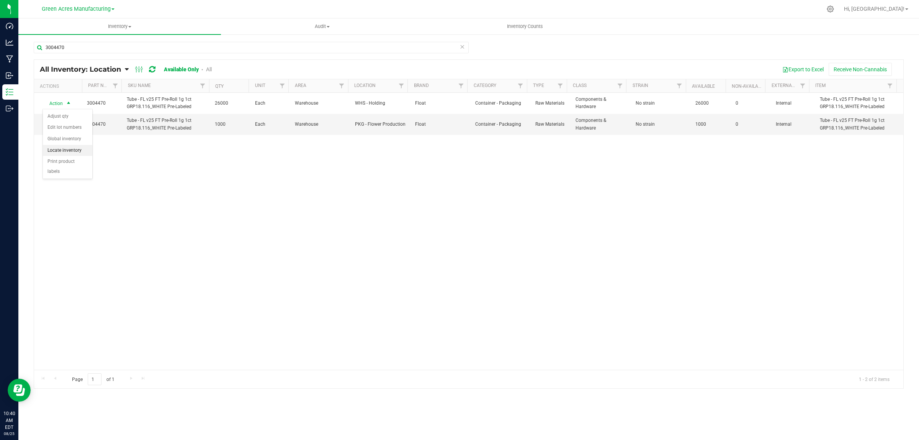
click at [65, 151] on li "Locate inventory" at bounding box center [67, 150] width 49 height 11
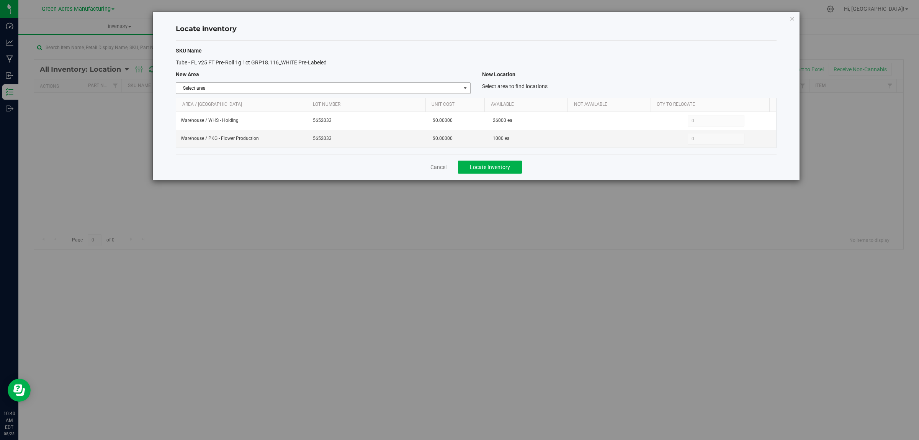
click at [253, 85] on span "Select area" at bounding box center [318, 88] width 284 height 11
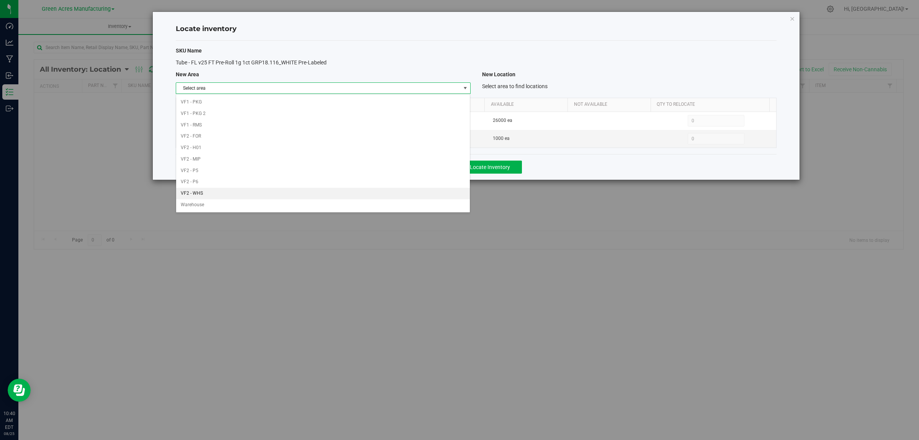
scroll to position [382, 0]
click at [252, 203] on li "Warehouse" at bounding box center [323, 204] width 294 height 11
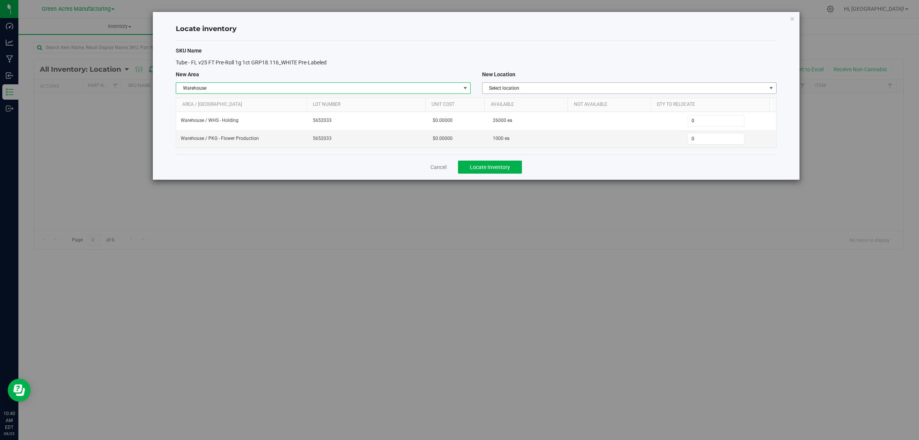
click at [506, 90] on span "Select location" at bounding box center [625, 88] width 284 height 11
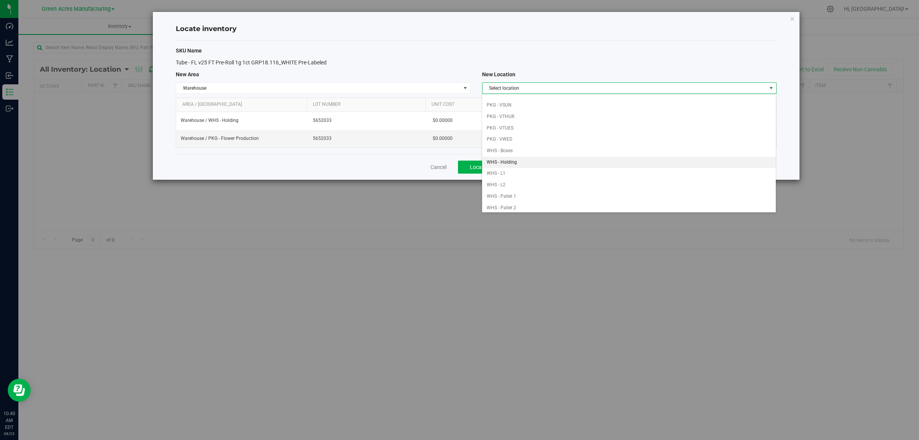
scroll to position [144, 0]
click at [520, 188] on li "WHS - Pallet 4" at bounding box center [629, 185] width 294 height 11
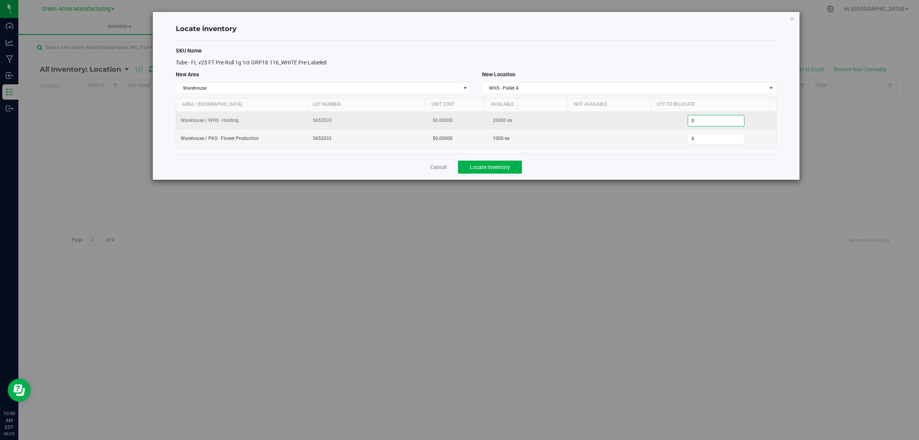
click at [710, 123] on span "0 0" at bounding box center [716, 120] width 57 height 11
type input "026000"
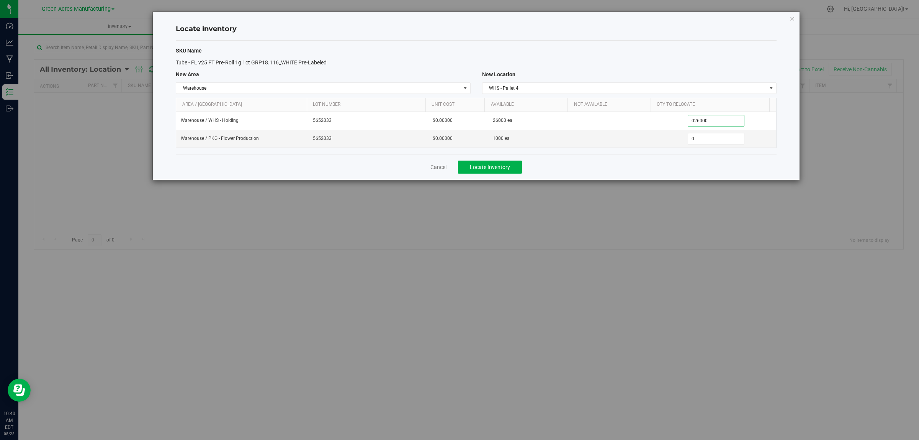
type input "26,000"
click at [706, 39] on div "Locate inventory" at bounding box center [476, 29] width 601 height 23
click at [497, 167] on span "Locate Inventory" at bounding box center [490, 167] width 40 height 6
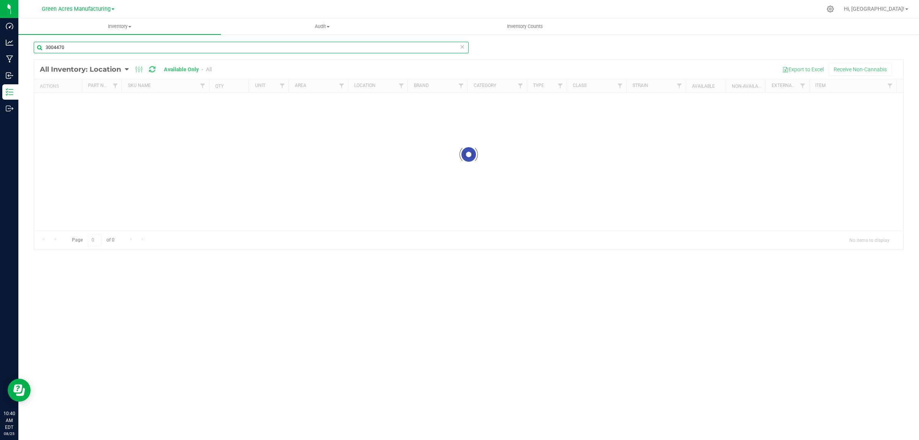
drag, startPoint x: 57, startPoint y: 45, endPoint x: 89, endPoint y: 45, distance: 32.6
click at [89, 45] on input "3004470" at bounding box center [251, 47] width 435 height 11
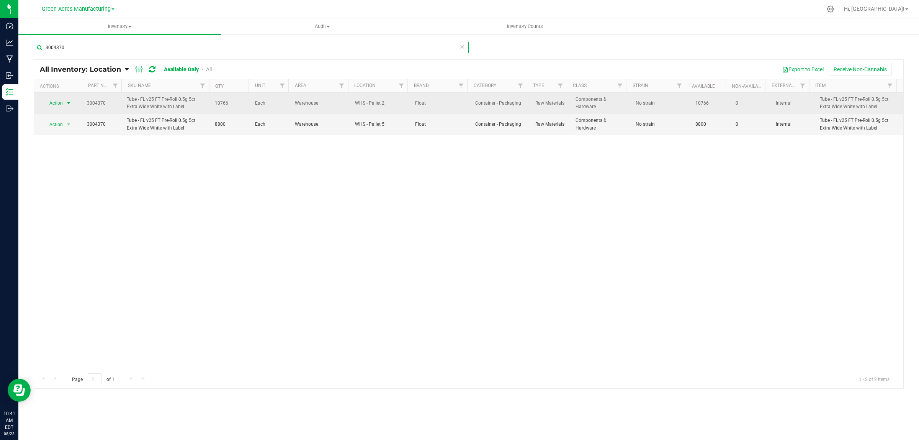
type input "3004370"
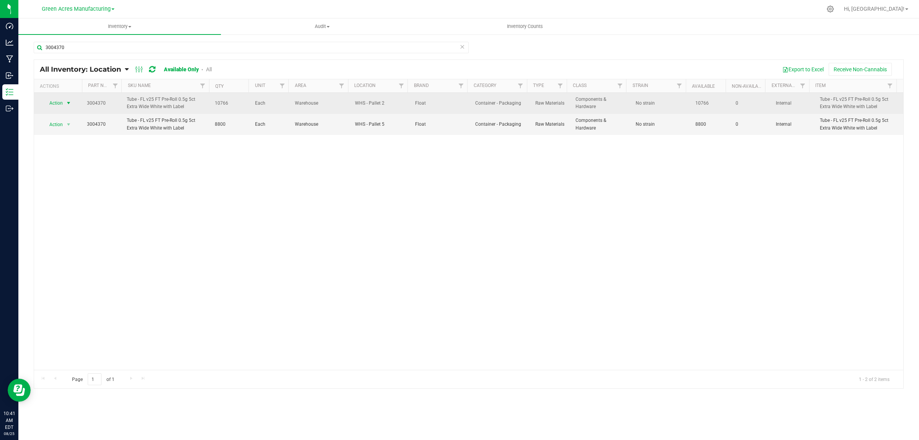
click at [58, 101] on span "Action" at bounding box center [53, 103] width 21 height 11
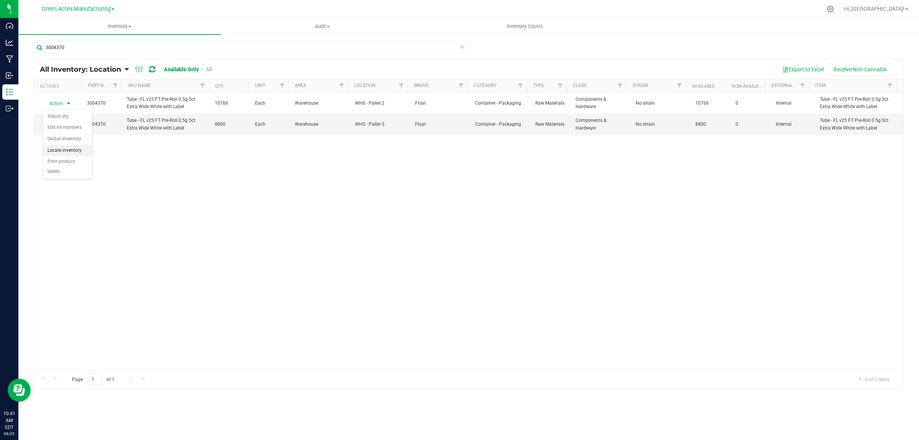
click at [57, 149] on li "Locate inventory" at bounding box center [67, 150] width 49 height 11
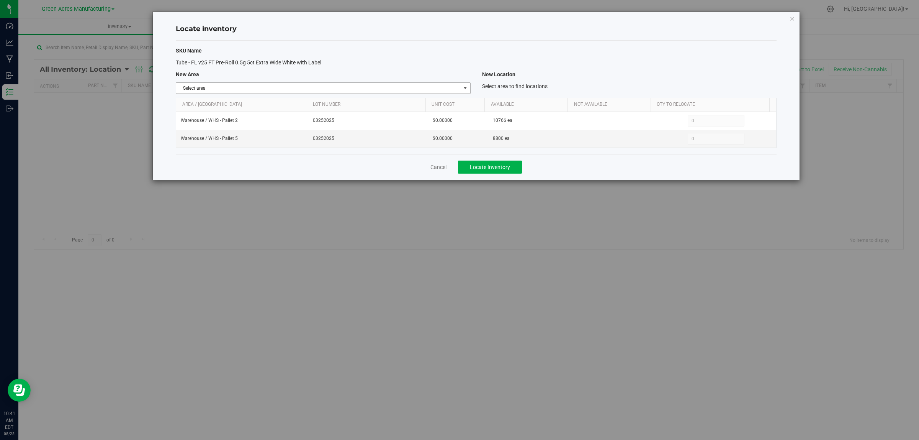
click at [365, 90] on span "Select area" at bounding box center [318, 88] width 284 height 11
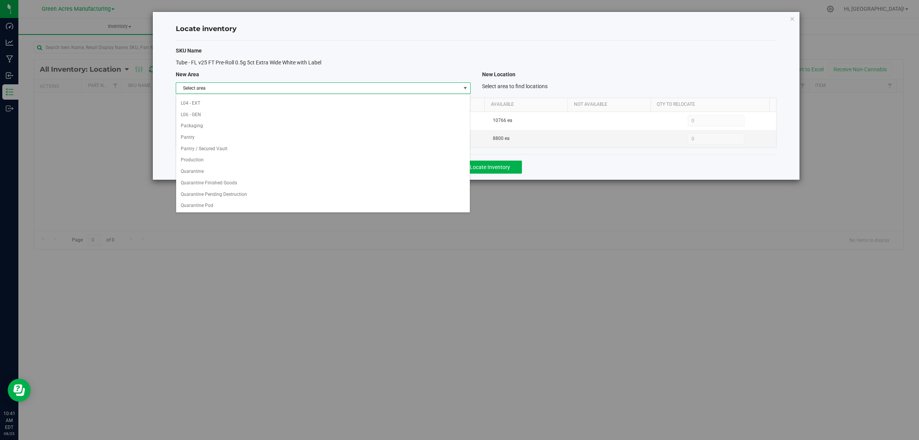
scroll to position [382, 0]
click at [330, 209] on li "Warehouse" at bounding box center [323, 204] width 294 height 11
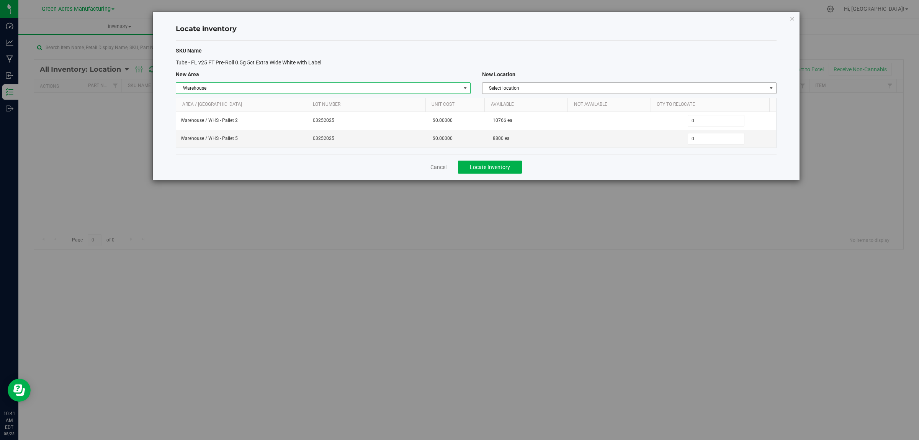
click at [577, 85] on span "Select location" at bounding box center [625, 88] width 284 height 11
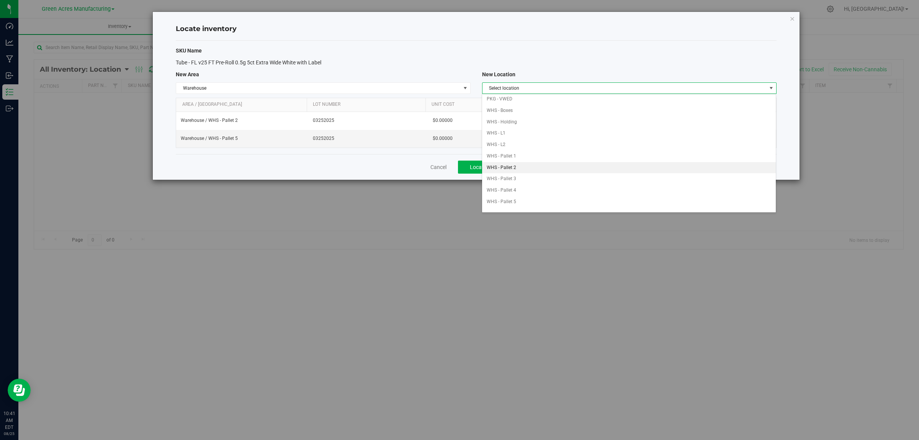
scroll to position [144, 0]
click at [554, 201] on li "WHS - Pallet 5" at bounding box center [629, 196] width 294 height 11
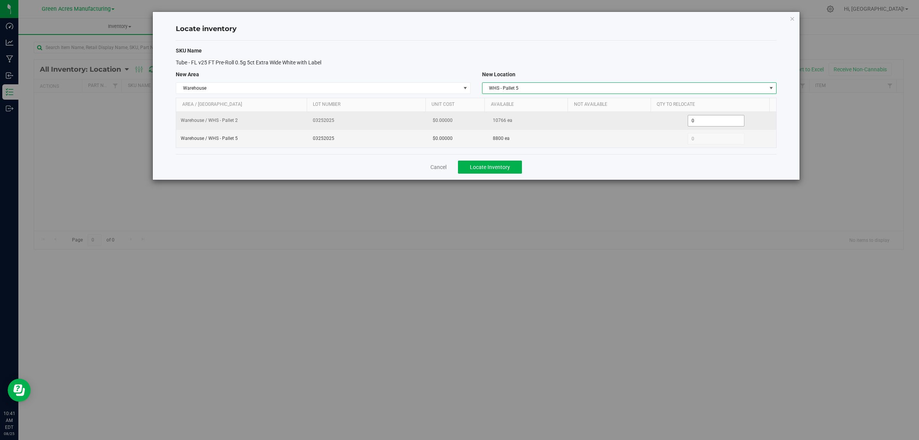
click at [704, 121] on span "0 0" at bounding box center [716, 120] width 57 height 11
type input "010766"
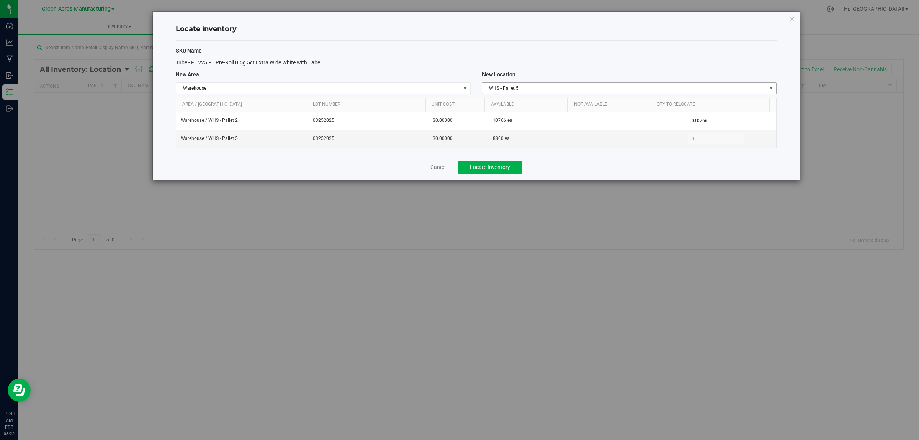
type input "10,766"
click at [711, 42] on div "SKU Name Tube - FL v25 FT Pre-Roll 0.5g 5ct Extra Wide White with Label New Are…" at bounding box center [476, 97] width 601 height 113
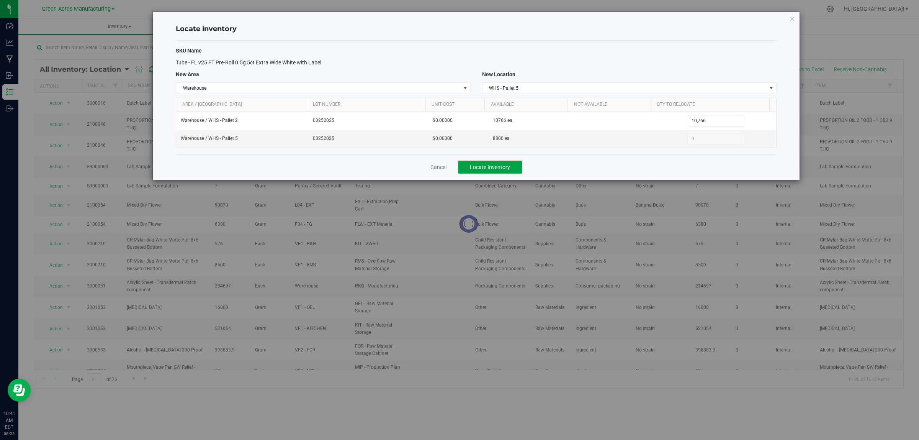
click at [488, 168] on span "Locate Inventory" at bounding box center [490, 167] width 40 height 6
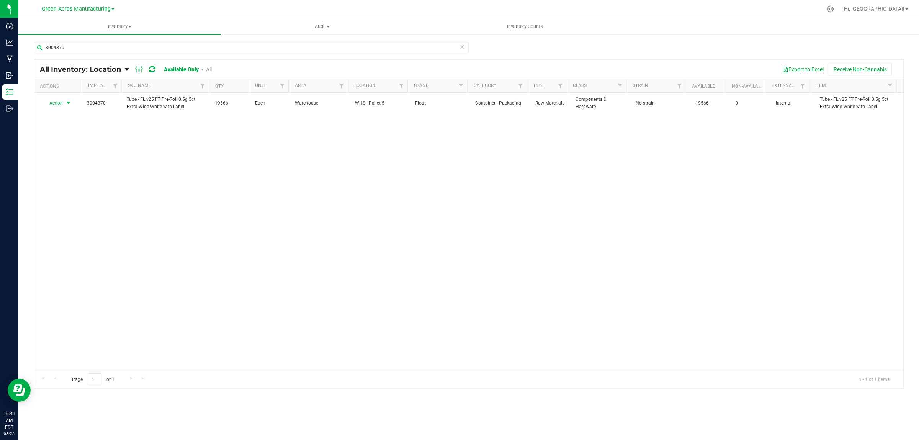
click at [56, 104] on span "Action" at bounding box center [53, 103] width 21 height 11
click at [60, 147] on li "Locate inventory" at bounding box center [67, 150] width 49 height 11
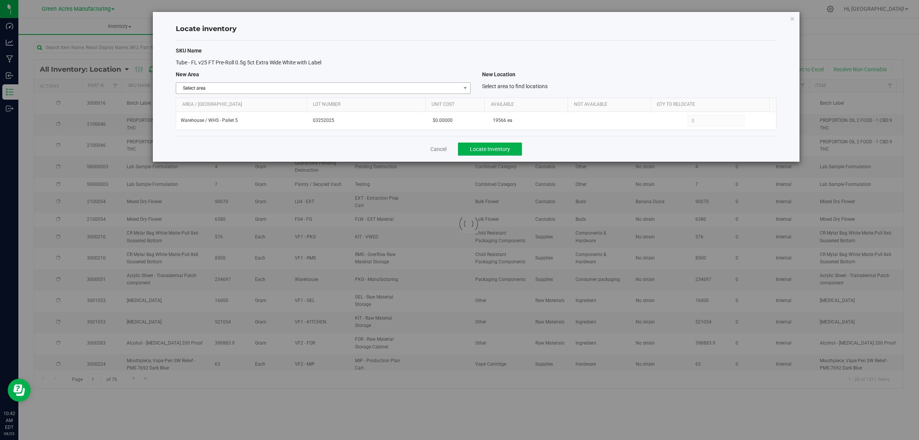
click at [216, 90] on span "Select area" at bounding box center [318, 88] width 284 height 11
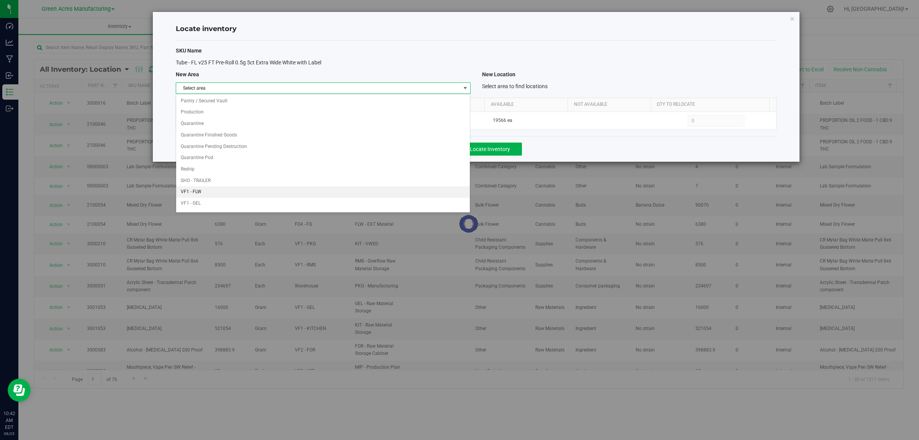
scroll to position [382, 0]
drag, startPoint x: 200, startPoint y: 205, endPoint x: 342, endPoint y: 157, distance: 150.2
click at [200, 204] on li "Warehouse" at bounding box center [323, 204] width 294 height 11
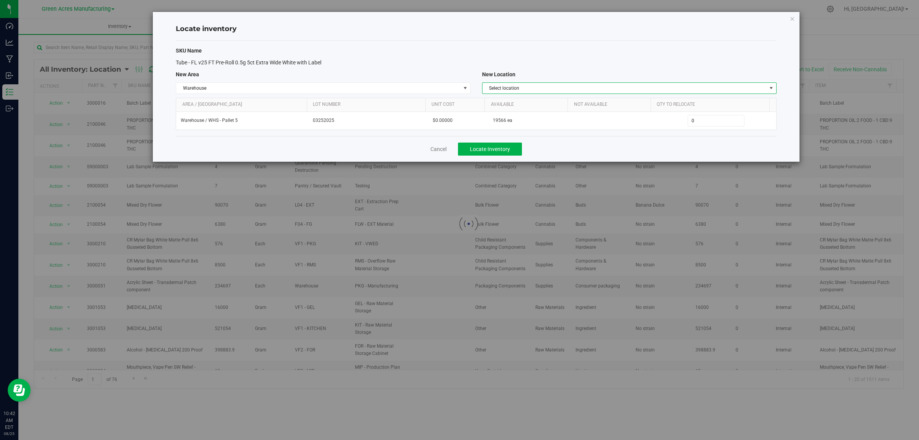
click at [541, 90] on span "Select location" at bounding box center [625, 88] width 284 height 11
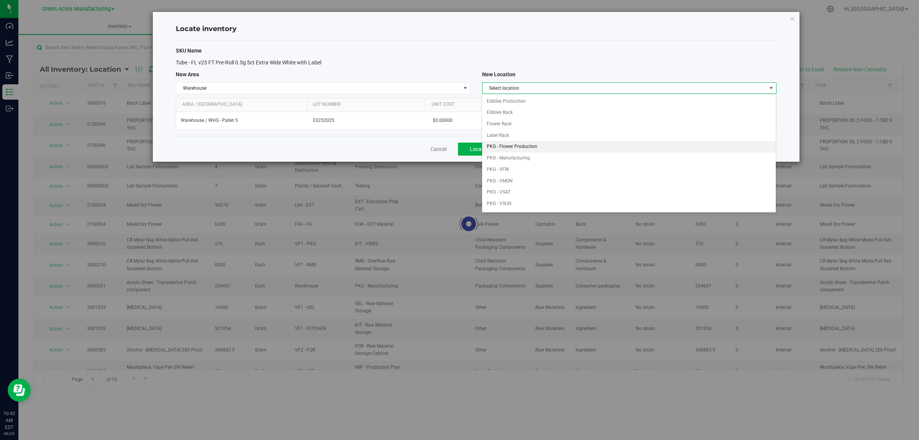
click at [541, 148] on li "PKG - Flower Production" at bounding box center [629, 146] width 294 height 11
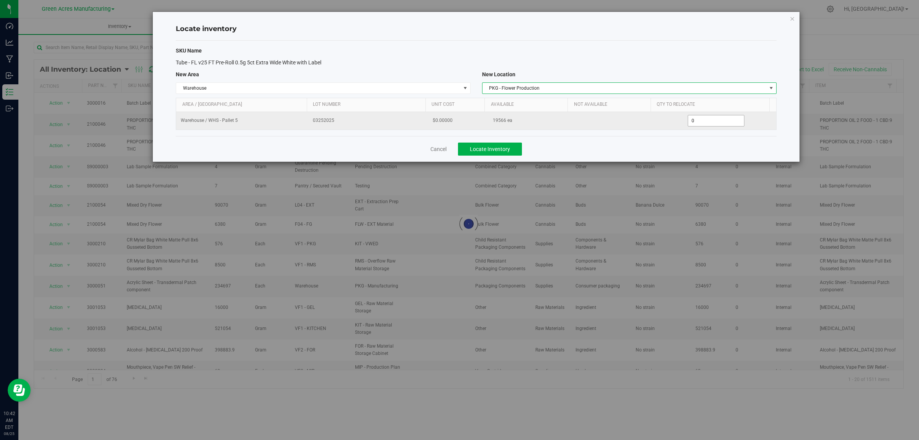
click at [712, 117] on span "0 0" at bounding box center [716, 120] width 57 height 11
type input "05816"
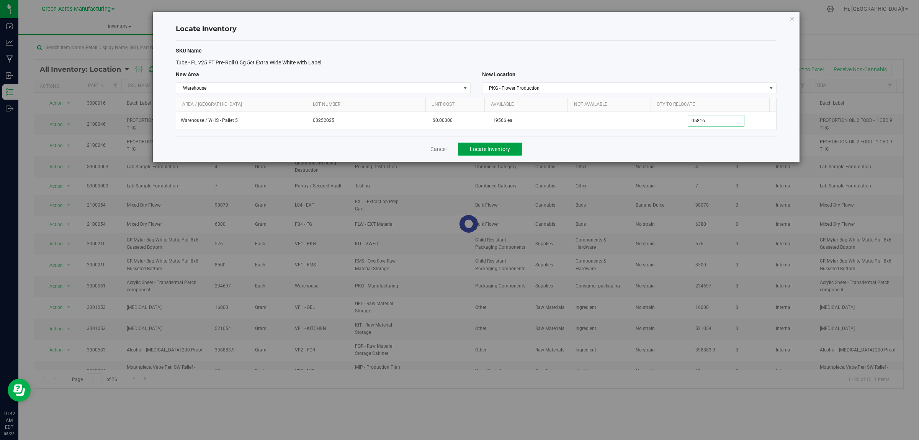
type input "5,816"
click at [493, 146] on span "Locate Inventory" at bounding box center [490, 149] width 40 height 6
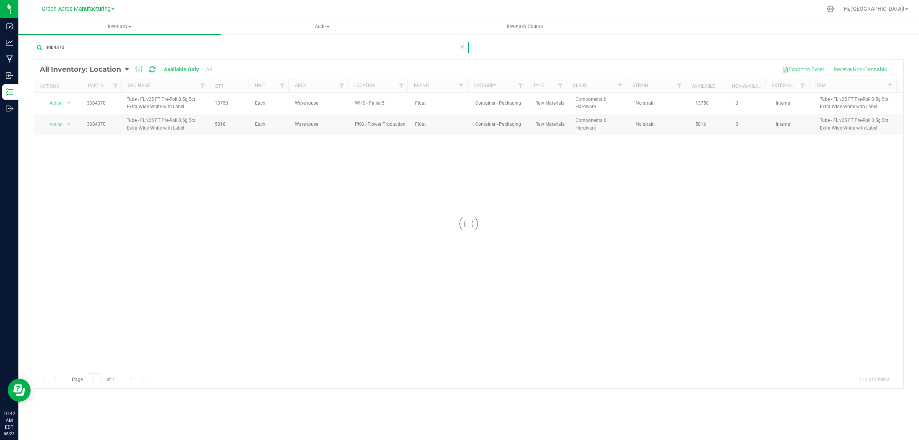
drag, startPoint x: 54, startPoint y: 46, endPoint x: 97, endPoint y: 43, distance: 42.7
click at [97, 43] on input "3004370" at bounding box center [251, 47] width 435 height 11
type input "3002951"
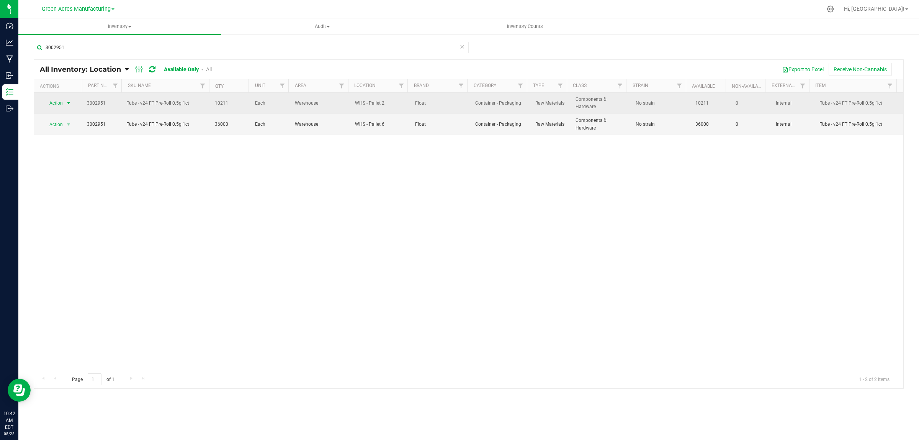
click at [52, 104] on span "Action" at bounding box center [53, 103] width 21 height 11
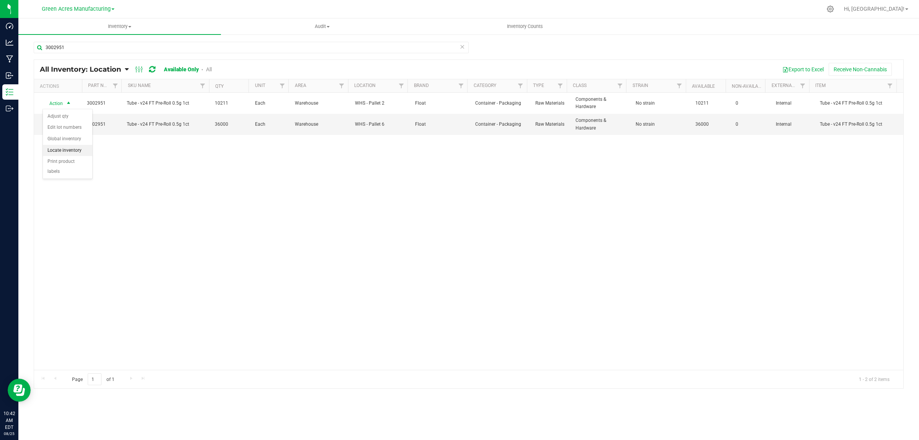
click at [62, 151] on li "Locate inventory" at bounding box center [67, 150] width 49 height 11
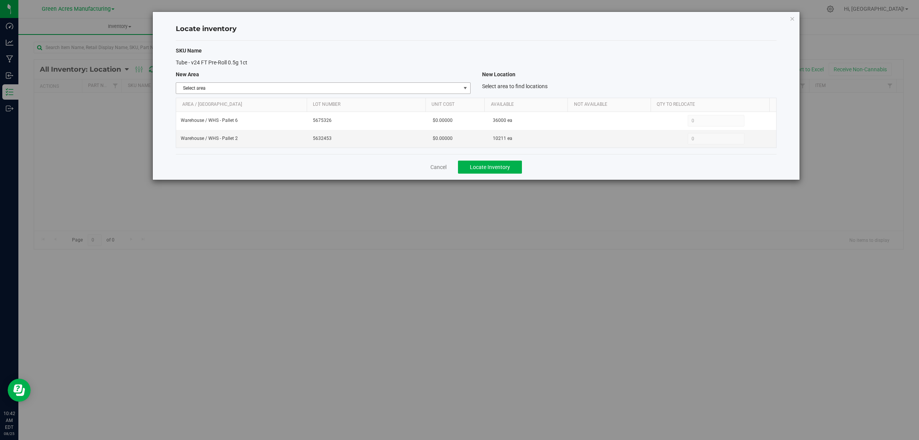
click at [255, 90] on span "Select area" at bounding box center [318, 88] width 284 height 11
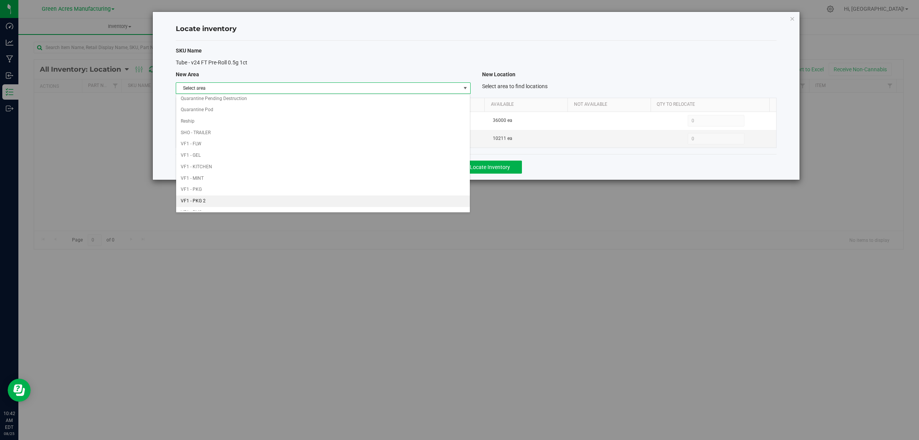
scroll to position [382, 0]
click at [221, 207] on li "Warehouse" at bounding box center [323, 204] width 294 height 11
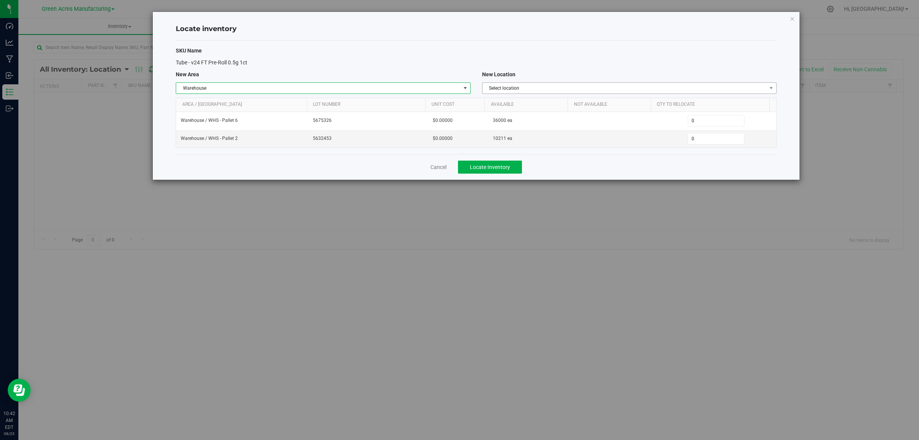
click at [533, 87] on span "Select location" at bounding box center [625, 88] width 284 height 11
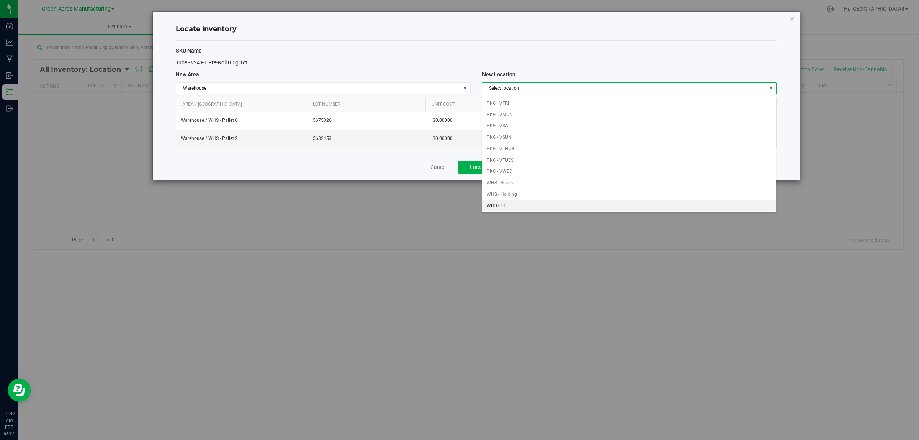
scroll to position [192, 0]
click at [534, 163] on li "WHS - Pallet 6" at bounding box center [629, 159] width 294 height 11
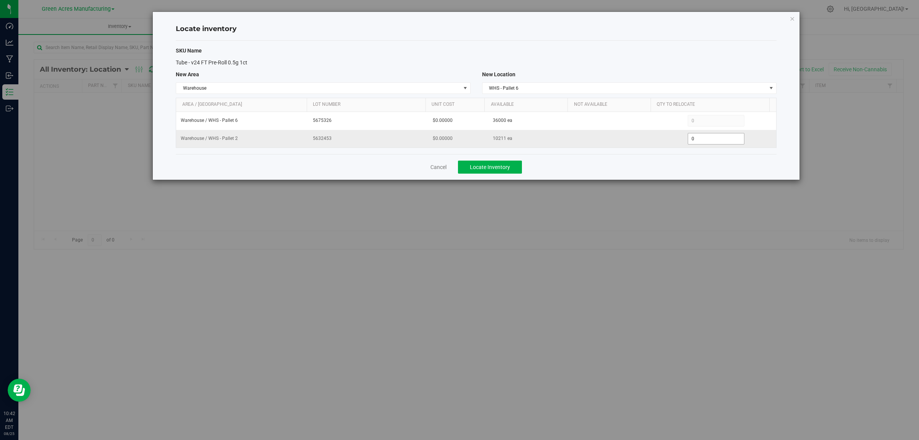
click at [707, 134] on span "0 0" at bounding box center [716, 138] width 57 height 11
type input "05555555555555"
type input "10,211"
click at [668, 164] on div "Cancel Locate Inventory" at bounding box center [476, 167] width 601 height 26
click at [506, 168] on span "Locate Inventory" at bounding box center [490, 167] width 40 height 6
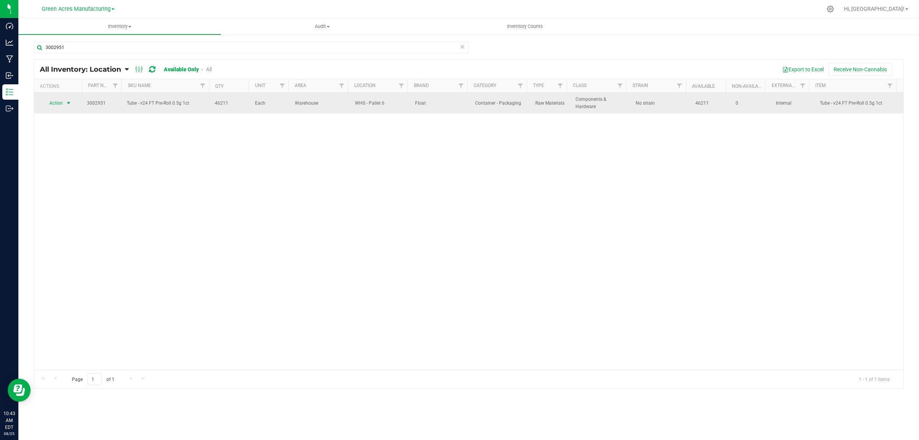
click at [61, 105] on span "Action" at bounding box center [53, 103] width 21 height 11
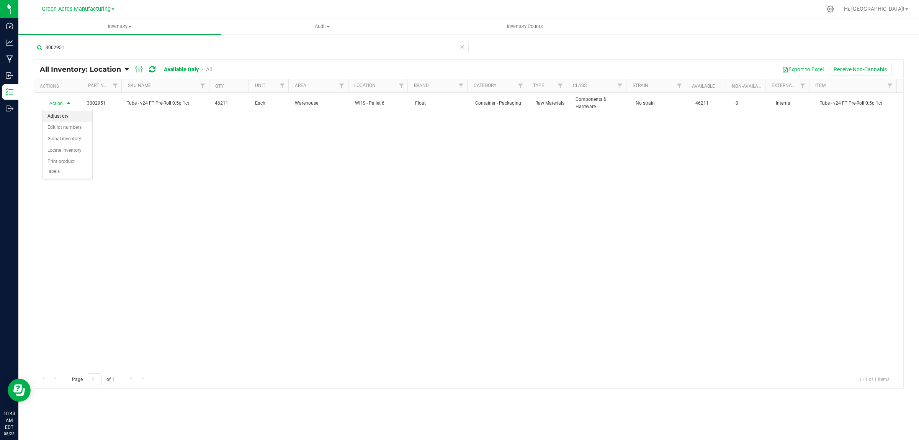
click at [65, 114] on li "Adjust qty" at bounding box center [67, 116] width 49 height 11
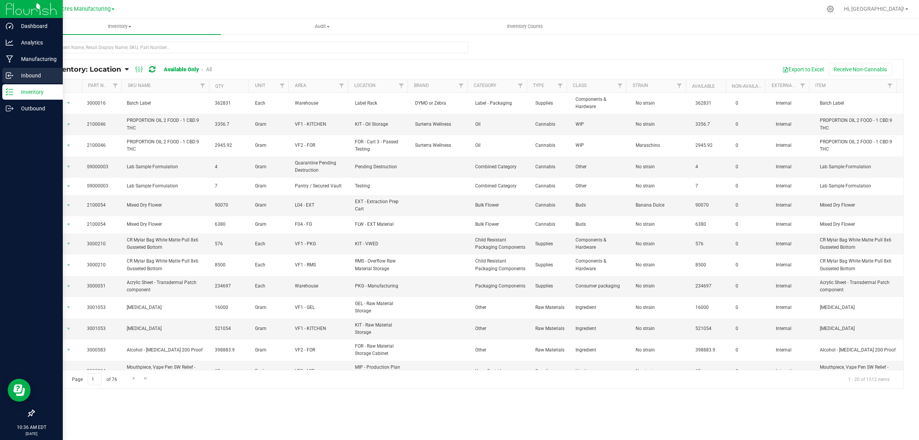
click at [18, 76] on p "Inbound" at bounding box center [36, 75] width 46 height 9
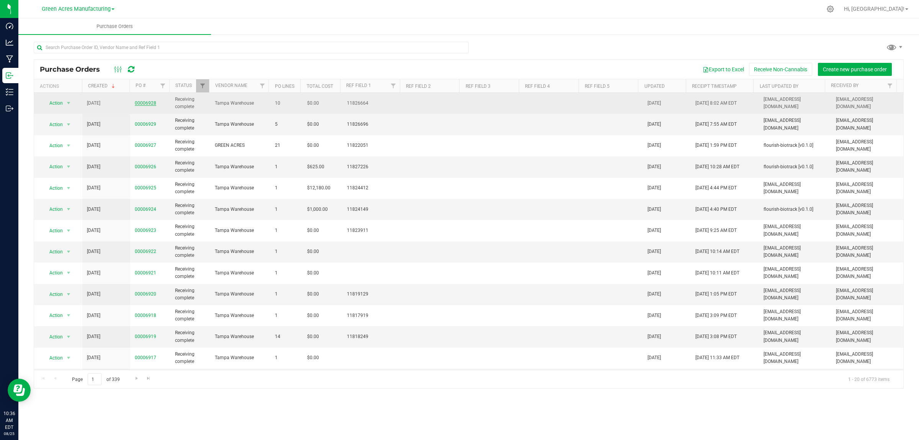
click at [146, 104] on link "00006928" at bounding box center [145, 102] width 21 height 5
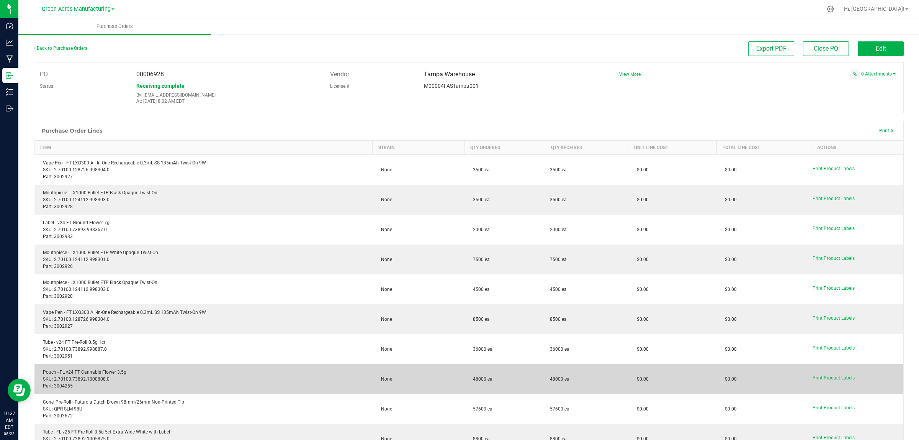
drag, startPoint x: 463, startPoint y: 379, endPoint x: 495, endPoint y: 378, distance: 31.4
click at [495, 378] on td "48000 ea" at bounding box center [505, 379] width 81 height 30
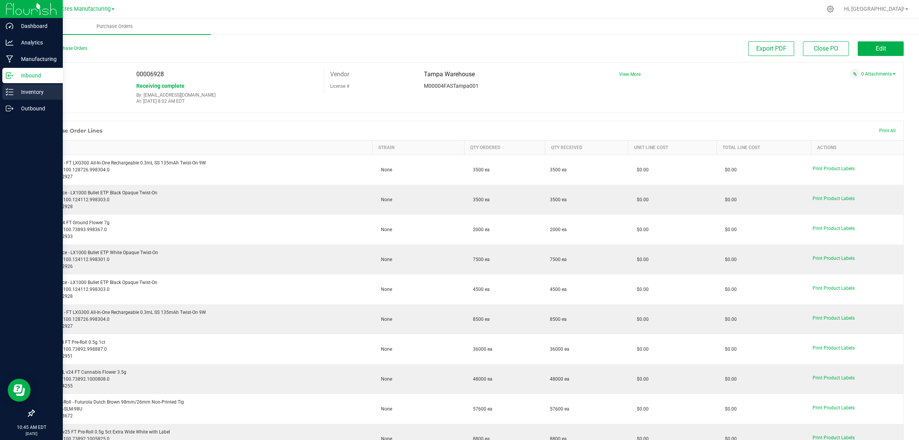
click at [16, 95] on p "Inventory" at bounding box center [36, 91] width 46 height 9
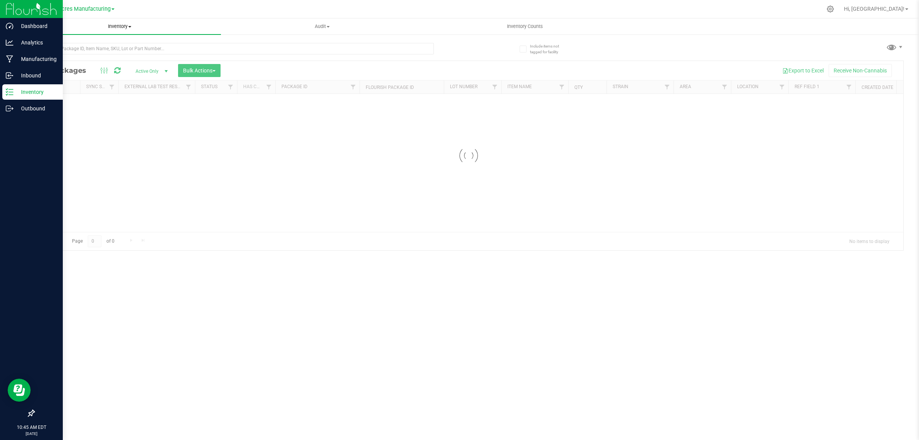
click at [115, 26] on span "Inventory" at bounding box center [119, 26] width 203 height 7
click at [58, 59] on li "All inventory" at bounding box center [119, 55] width 203 height 9
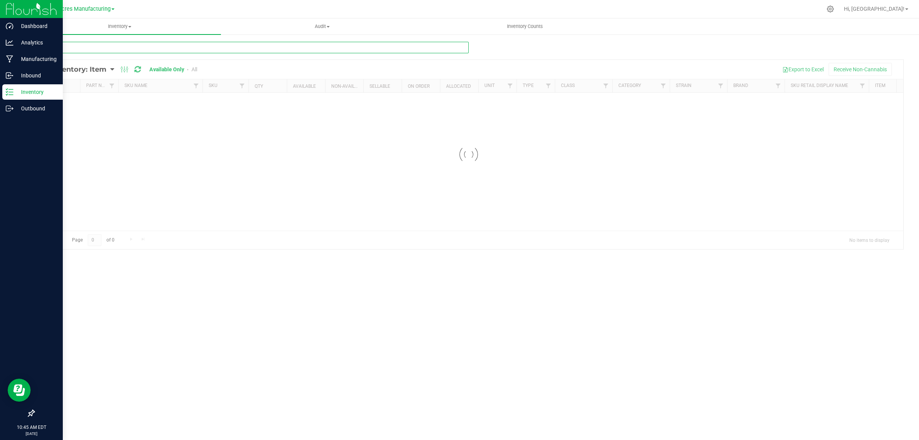
click at [273, 48] on input "text" at bounding box center [251, 47] width 435 height 11
type input "batch"
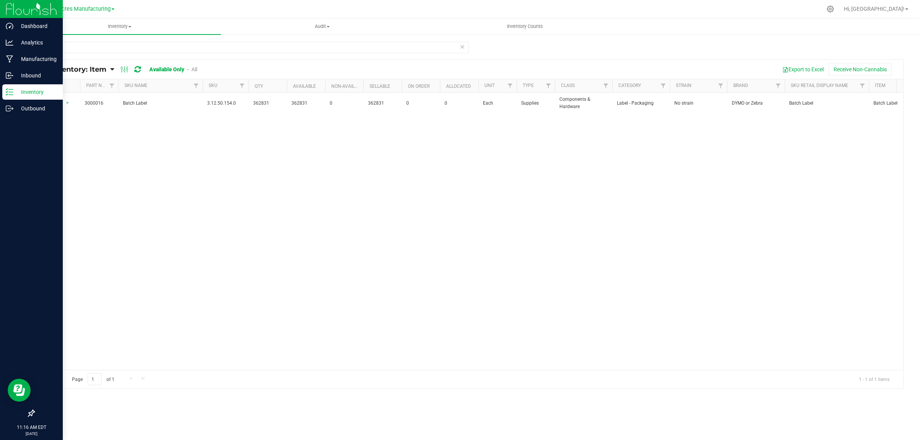
click at [18, 89] on p "Inventory" at bounding box center [36, 91] width 46 height 9
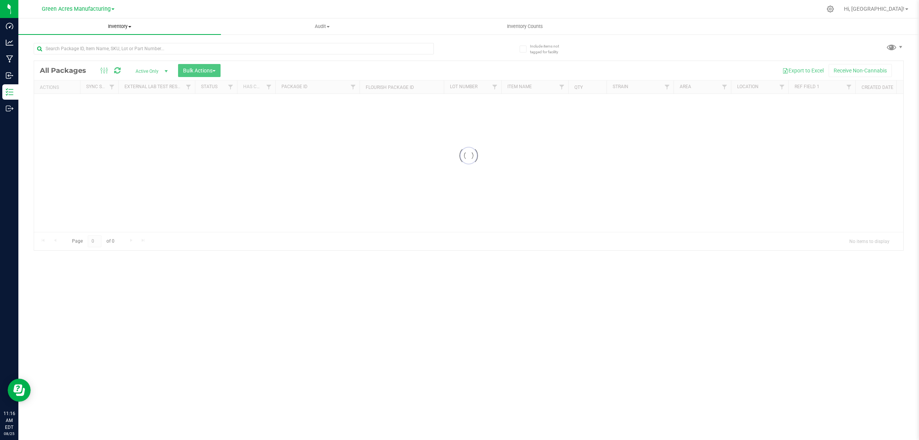
click at [121, 25] on span "Inventory" at bounding box center [119, 26] width 203 height 7
click at [83, 56] on li "All inventory" at bounding box center [119, 55] width 203 height 9
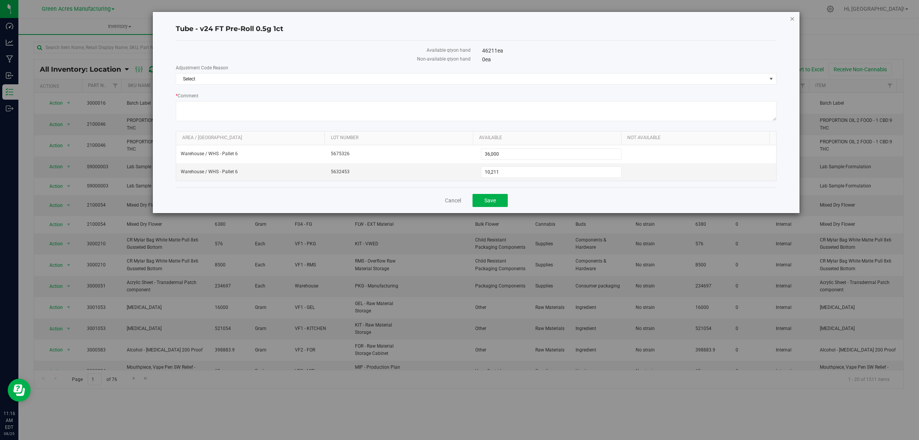
click at [793, 18] on icon "button" at bounding box center [792, 18] width 5 height 9
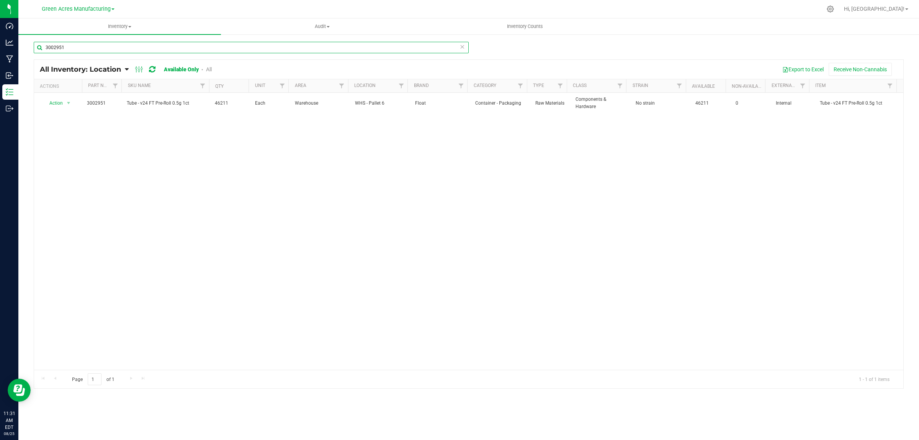
drag, startPoint x: 52, startPoint y: 47, endPoint x: 106, endPoint y: 45, distance: 53.6
click at [106, 45] on input "3002951" at bounding box center [251, 47] width 435 height 11
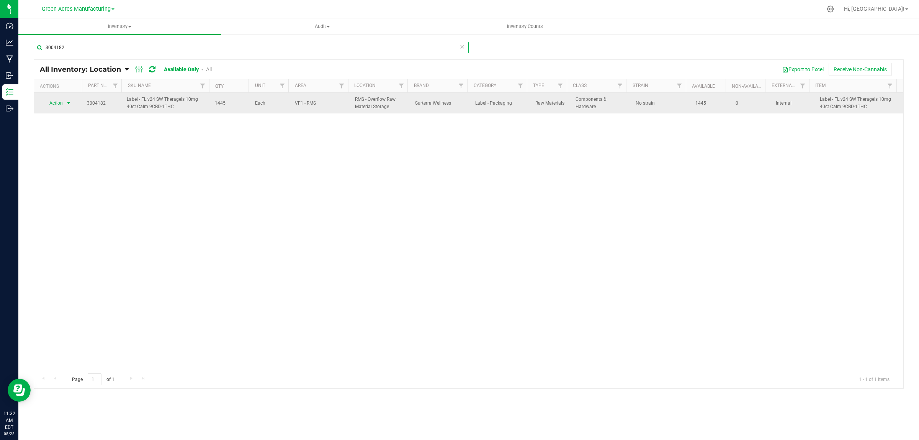
type input "3004182"
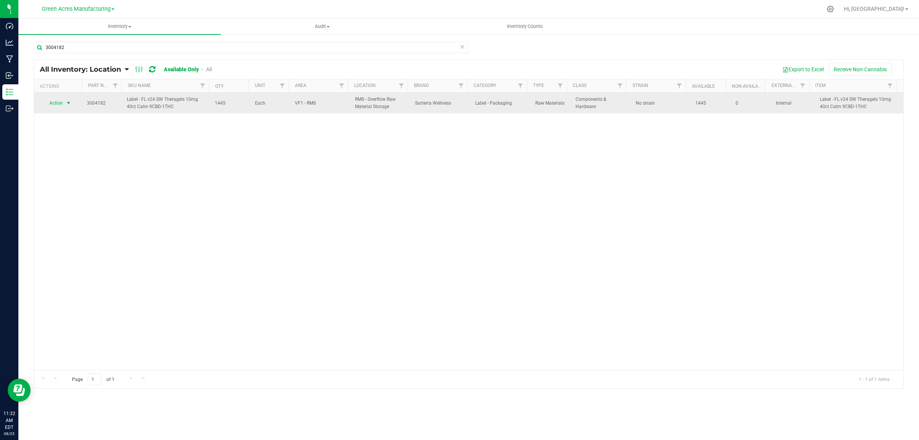
click at [64, 105] on span "select" at bounding box center [69, 103] width 10 height 11
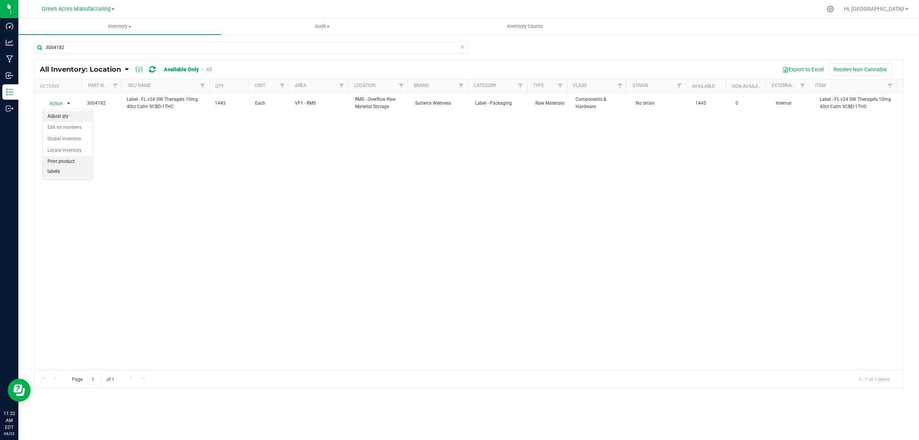
drag, startPoint x: 62, startPoint y: 114, endPoint x: 66, endPoint y: 115, distance: 3.9
click at [62, 114] on li "Adjust qty" at bounding box center [67, 116] width 49 height 11
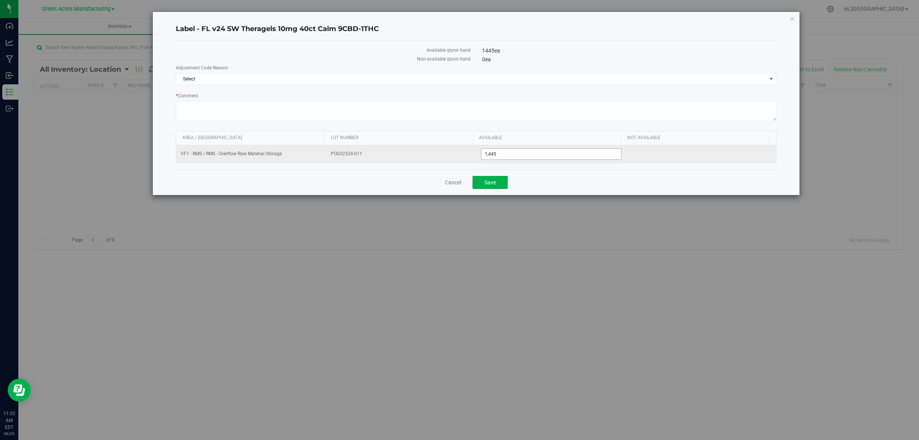
click at [558, 154] on span "1,445 1445" at bounding box center [551, 153] width 141 height 11
click at [558, 154] on input "1445" at bounding box center [551, 154] width 140 height 11
type input "2000"
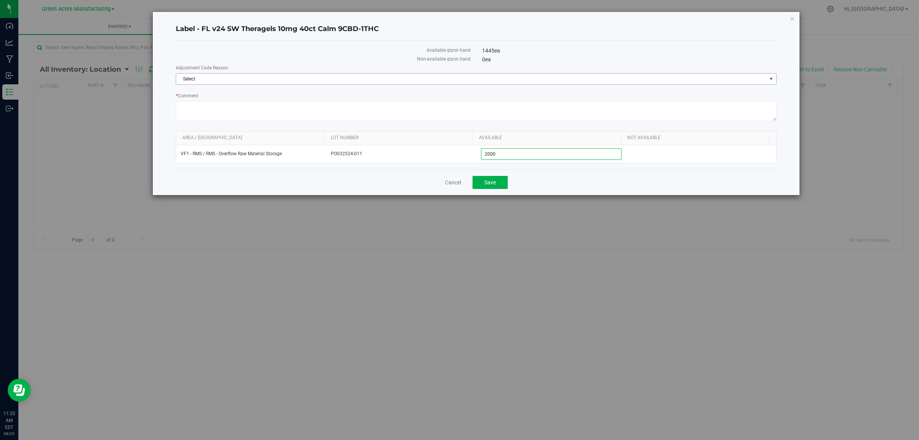
type input "2,000"
click at [196, 82] on span "Select" at bounding box center [471, 79] width 591 height 11
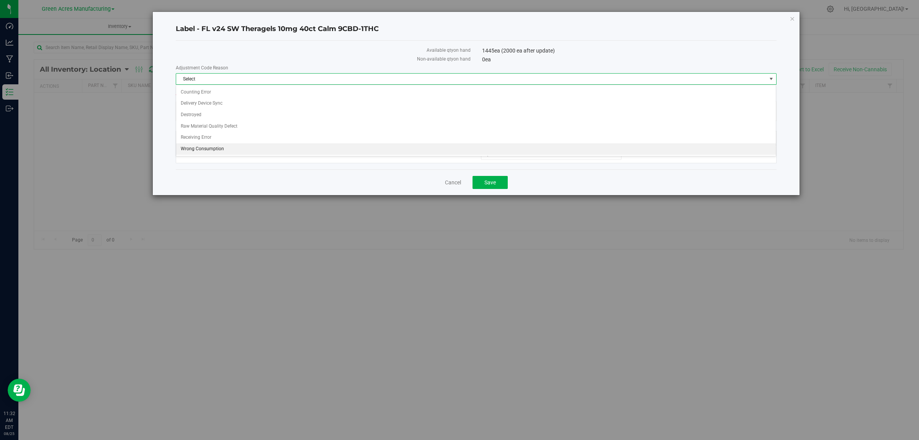
click at [200, 148] on li "Wrong Consumption" at bounding box center [476, 148] width 600 height 11
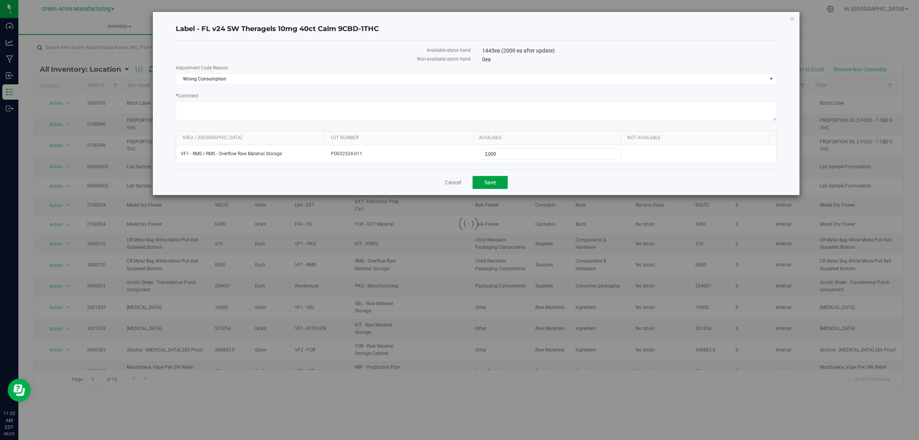
click at [499, 177] on button "Save" at bounding box center [490, 182] width 35 height 13
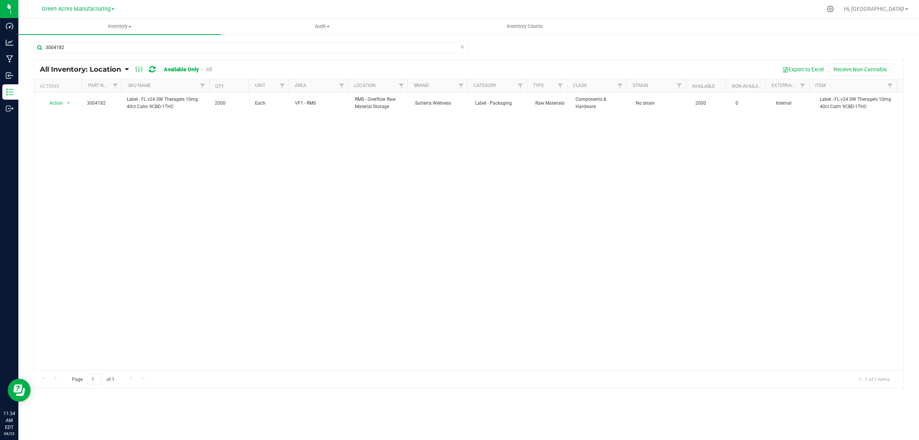
drag, startPoint x: 499, startPoint y: 177, endPoint x: 267, endPoint y: 223, distance: 236.5
click at [267, 221] on div "Action Action Adjust qty Edit lot numbers Global inventory Locate inventory Pri…" at bounding box center [468, 231] width 869 height 277
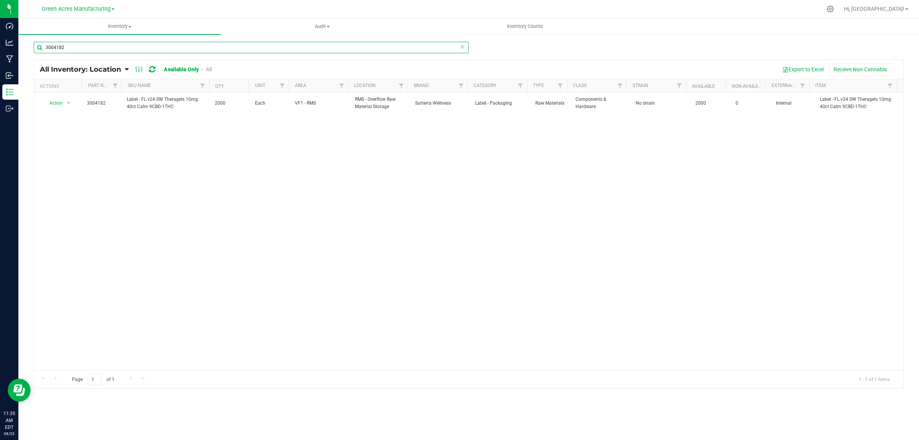
click at [77, 52] on input "3004182" at bounding box center [251, 47] width 435 height 11
